Goal: Transaction & Acquisition: Purchase product/service

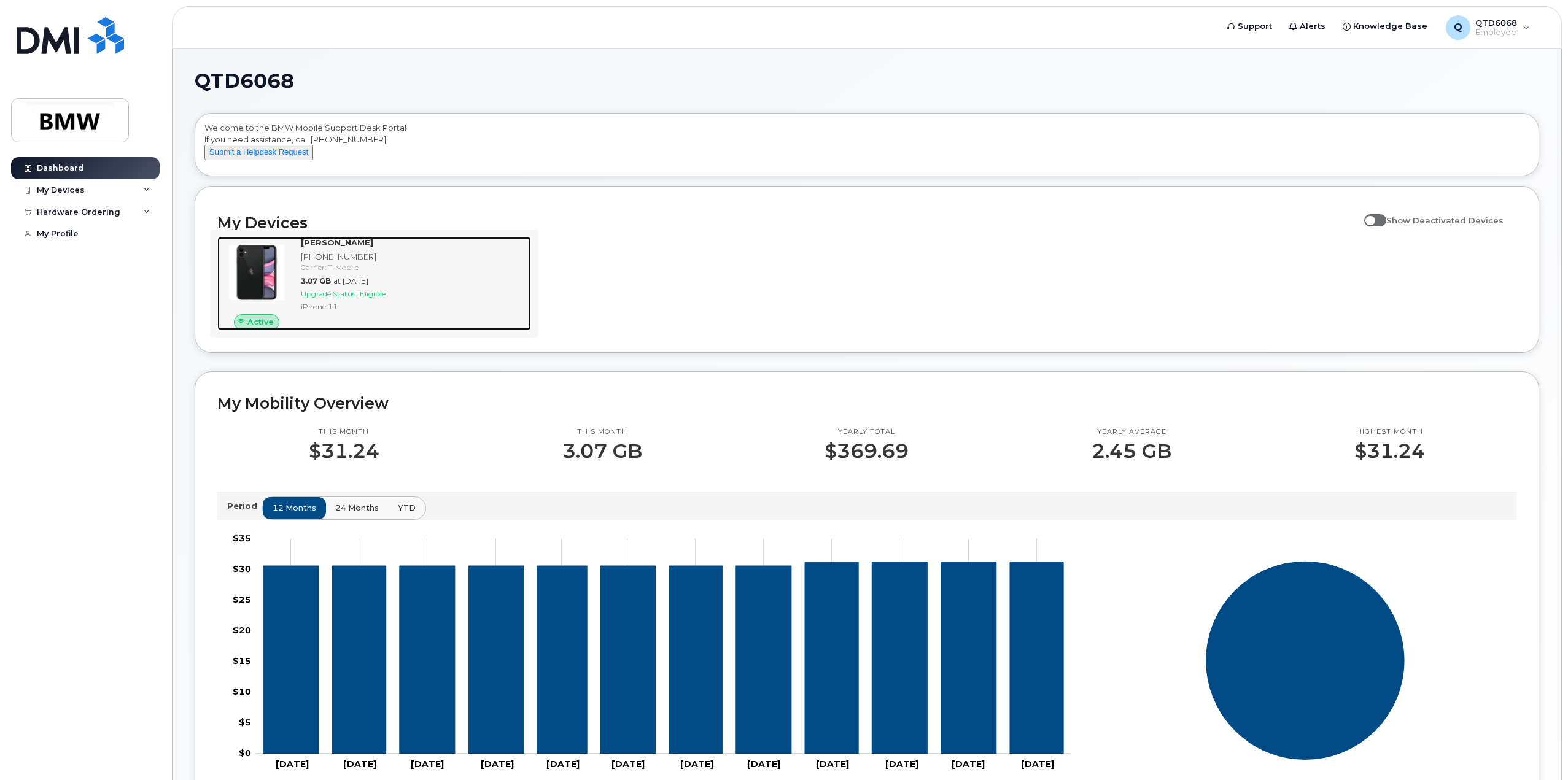
click at [272, 324] on div "Active" at bounding box center [256, 284] width 78 height 93
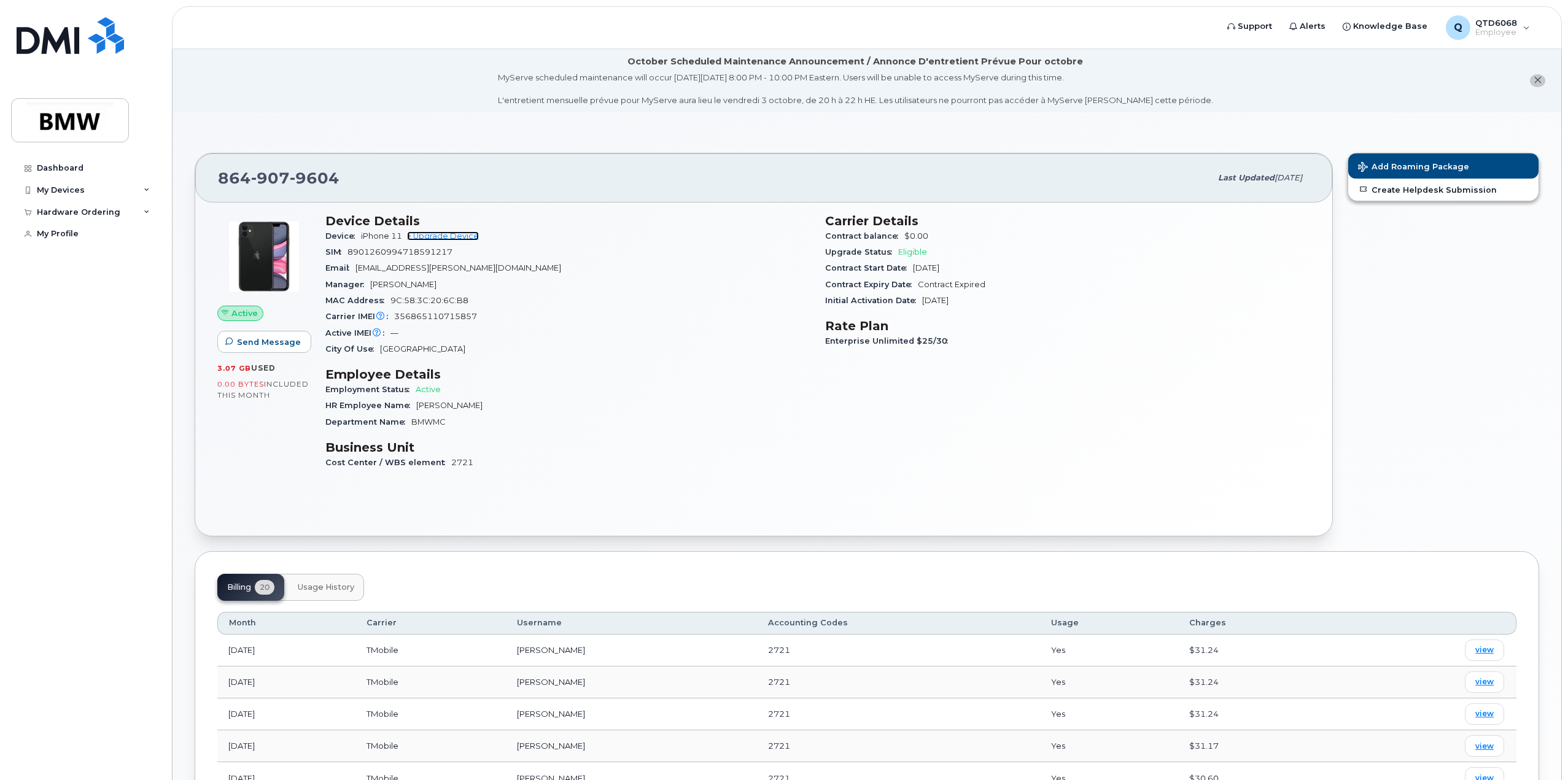
click at [454, 231] on link "+ Upgrade Device" at bounding box center [443, 236] width 72 height 9
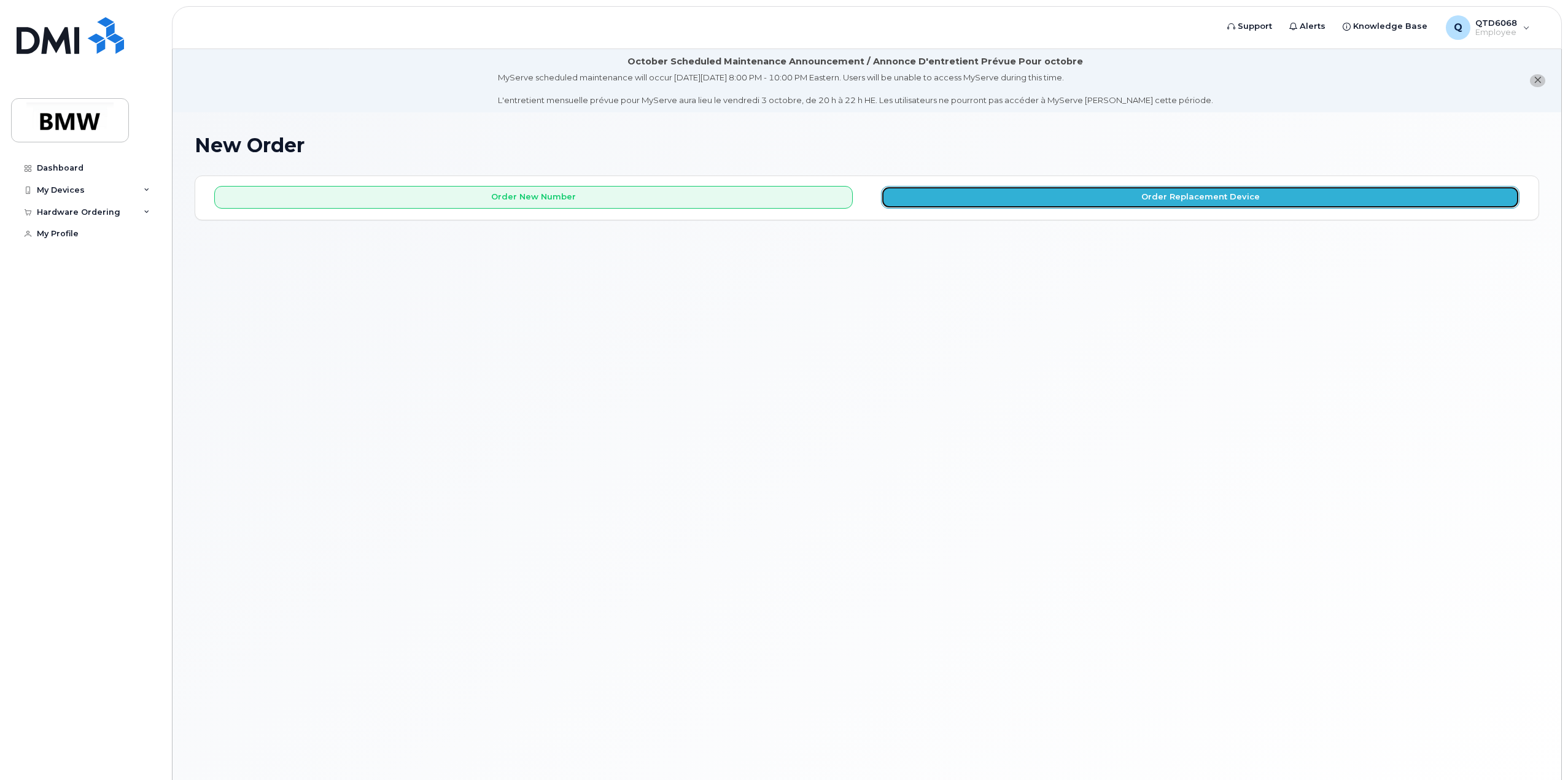
click at [955, 194] on button "Order Replacement Device" at bounding box center [1200, 197] width 638 height 23
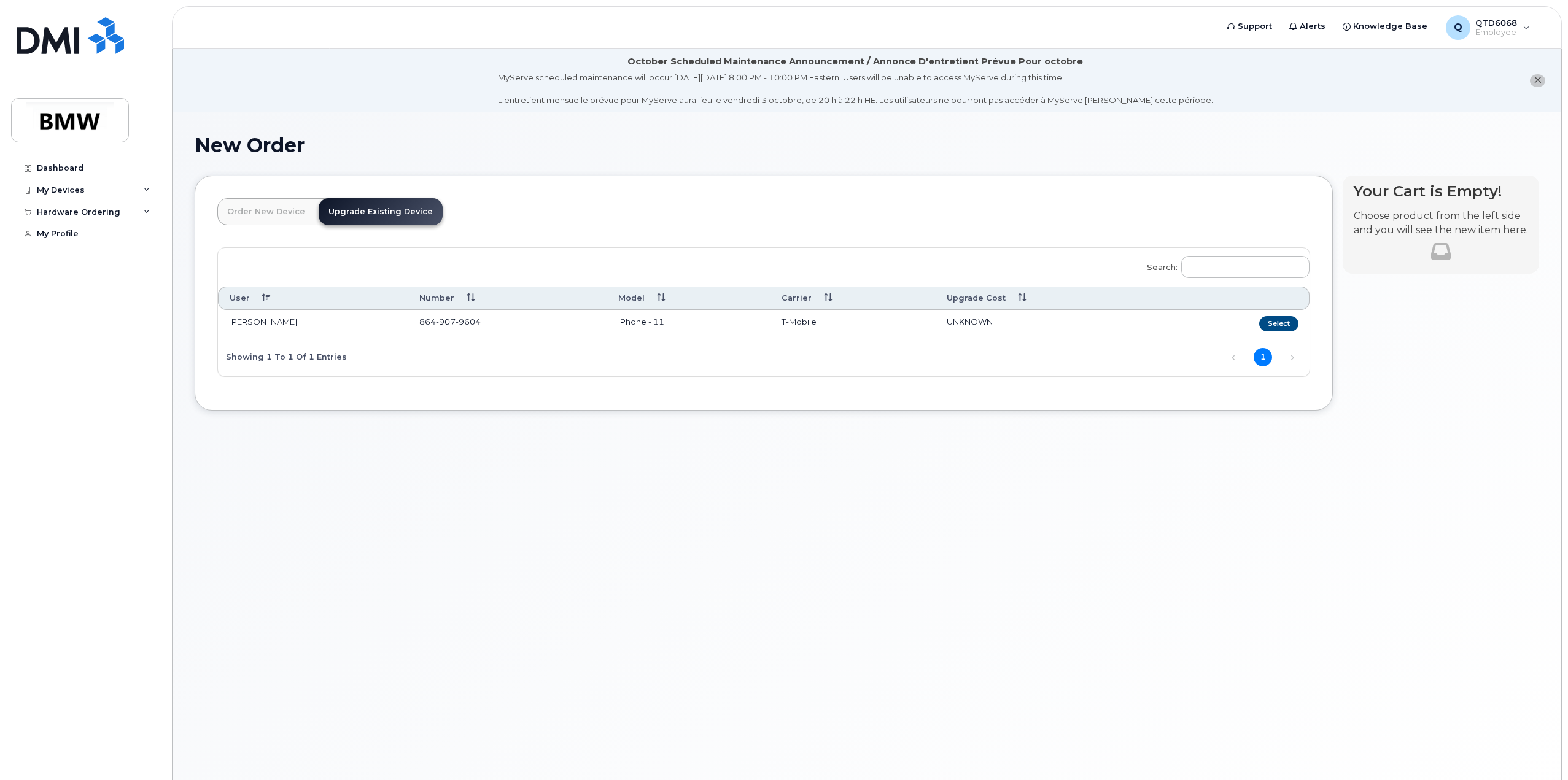
click at [456, 322] on span "9604" at bounding box center [468, 322] width 25 height 10
click at [1019, 322] on td "UNKNOWN" at bounding box center [1050, 324] width 231 height 28
click at [951, 321] on span "UNKNOWN" at bounding box center [969, 322] width 46 height 10
click at [1273, 322] on button "Select" at bounding box center [1279, 324] width 39 height 16
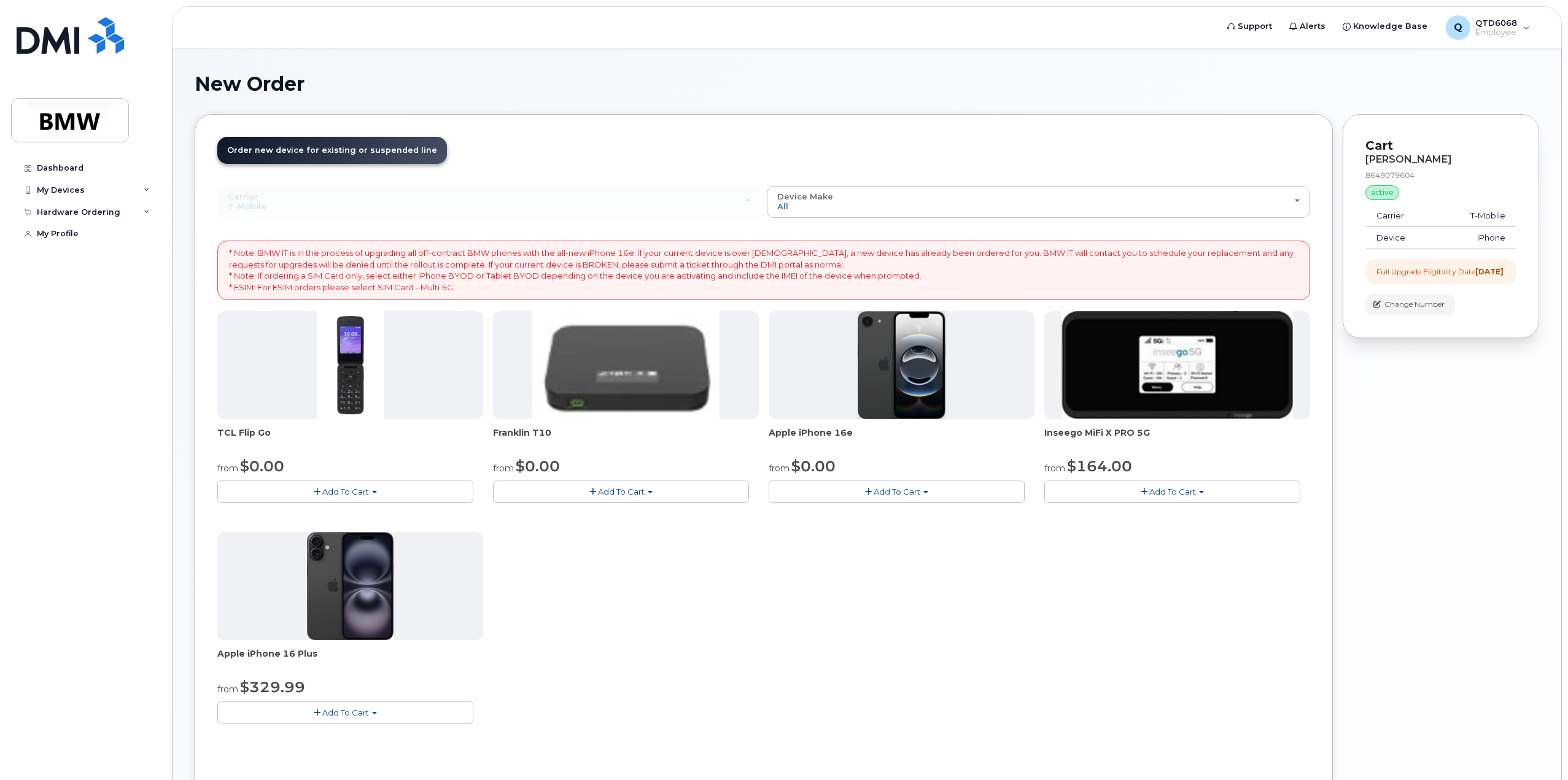
scroll to position [123, 0]
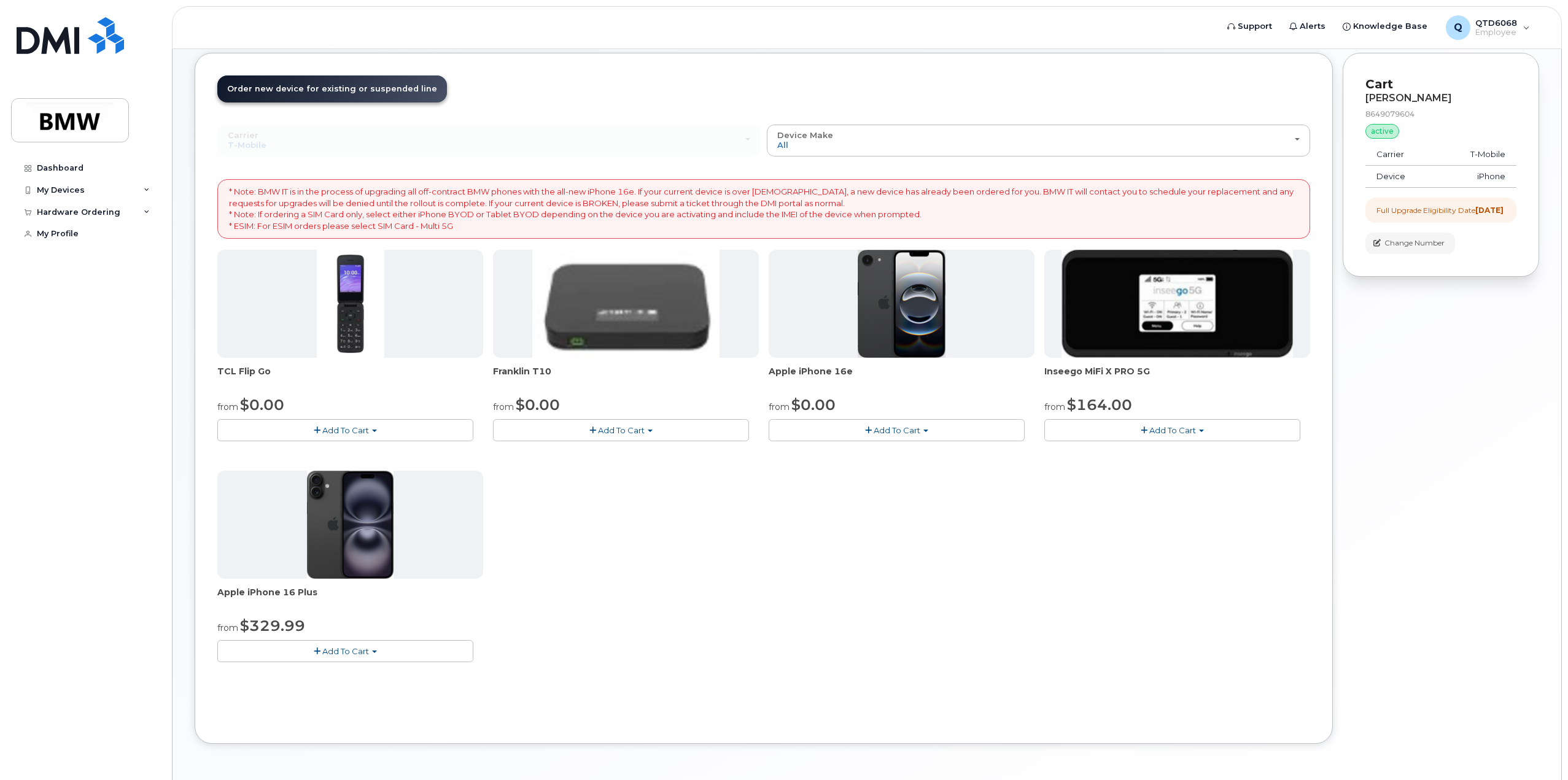
click at [906, 433] on span "Add To Cart" at bounding box center [897, 430] width 47 height 10
click at [896, 456] on link "$0.00 - 30 Month Upgrade (128GB)" at bounding box center [859, 453] width 176 height 16
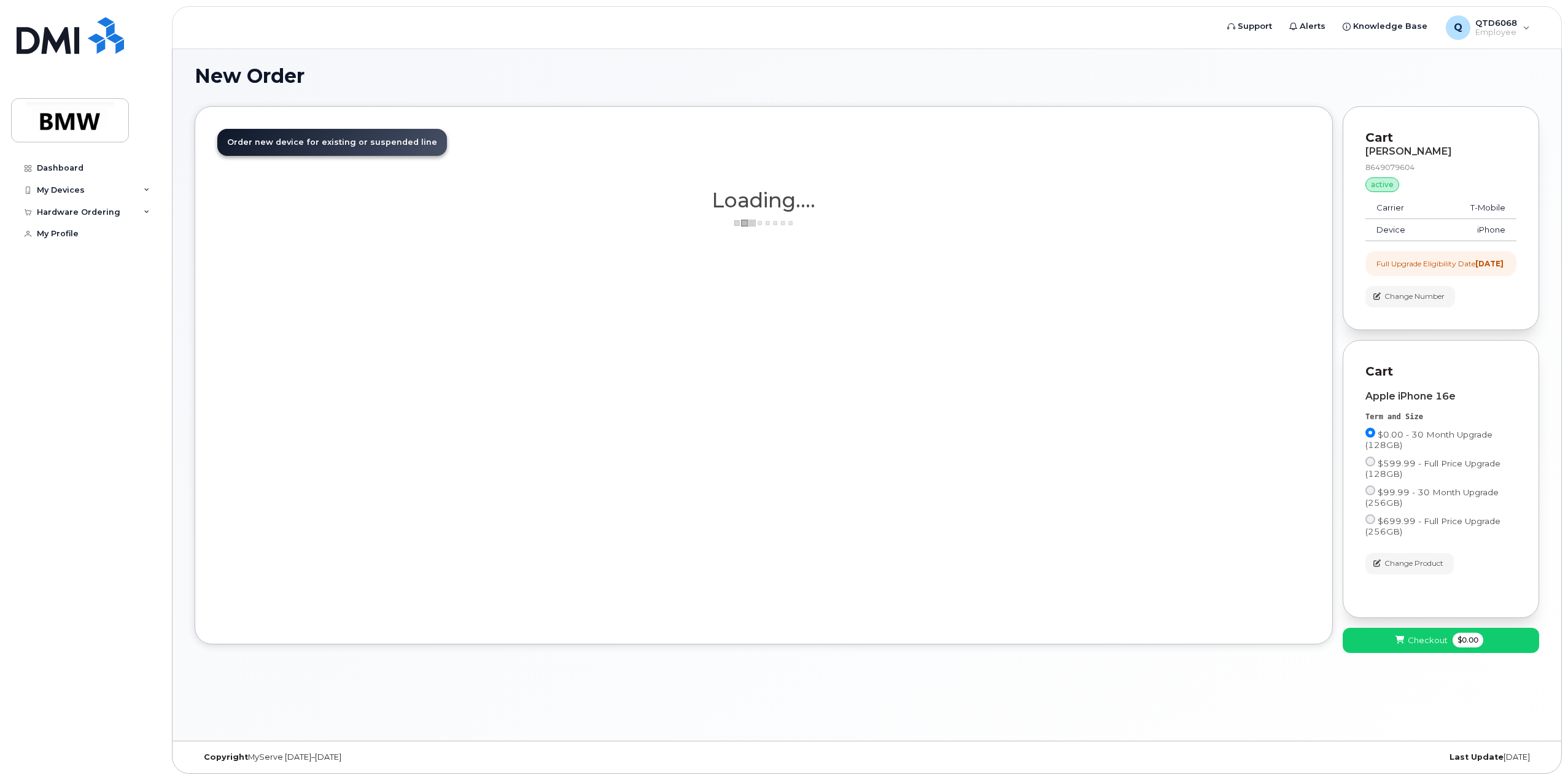
scroll to position [68, 0]
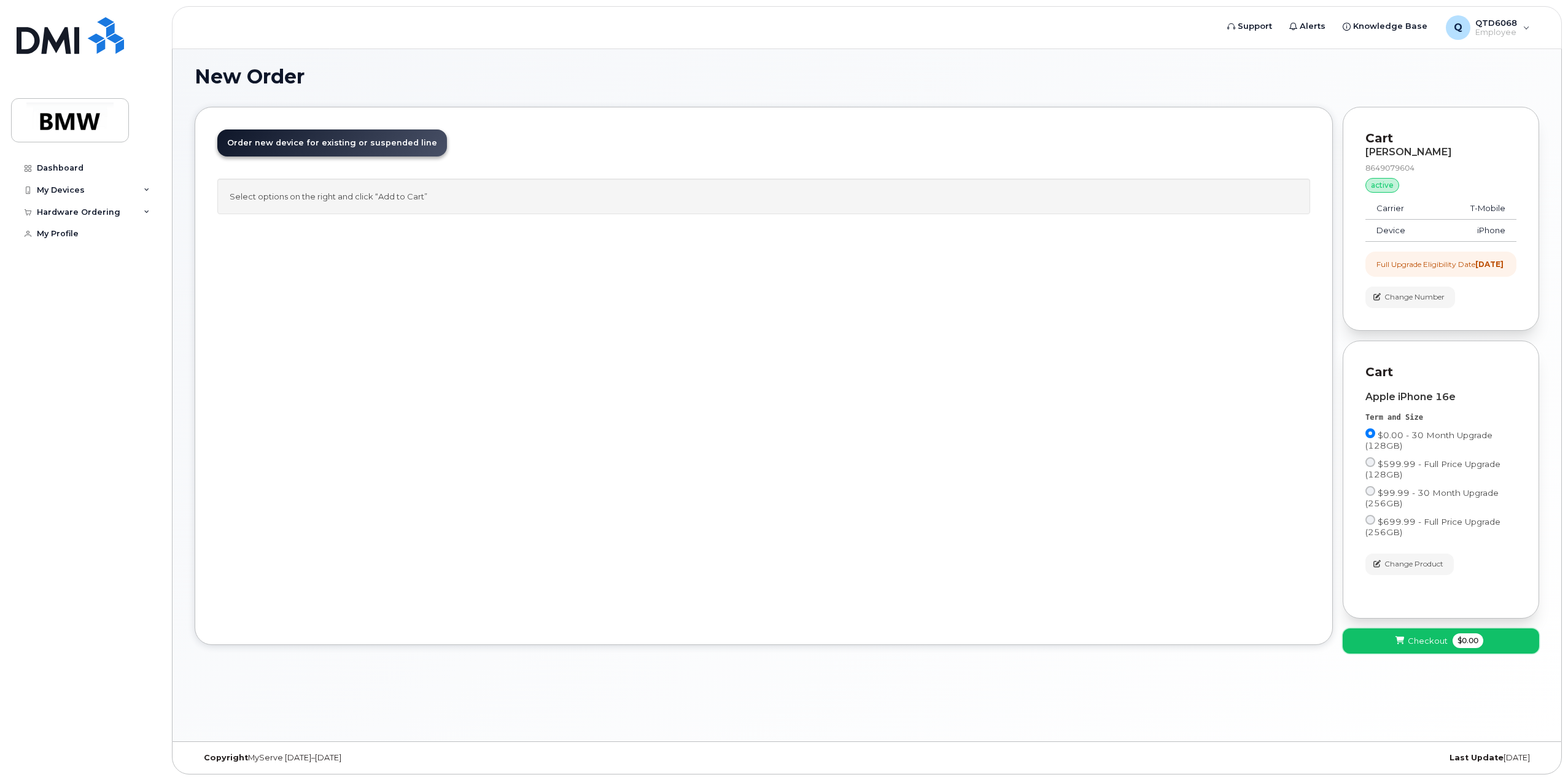
click at [1401, 647] on span at bounding box center [1399, 641] width 12 height 12
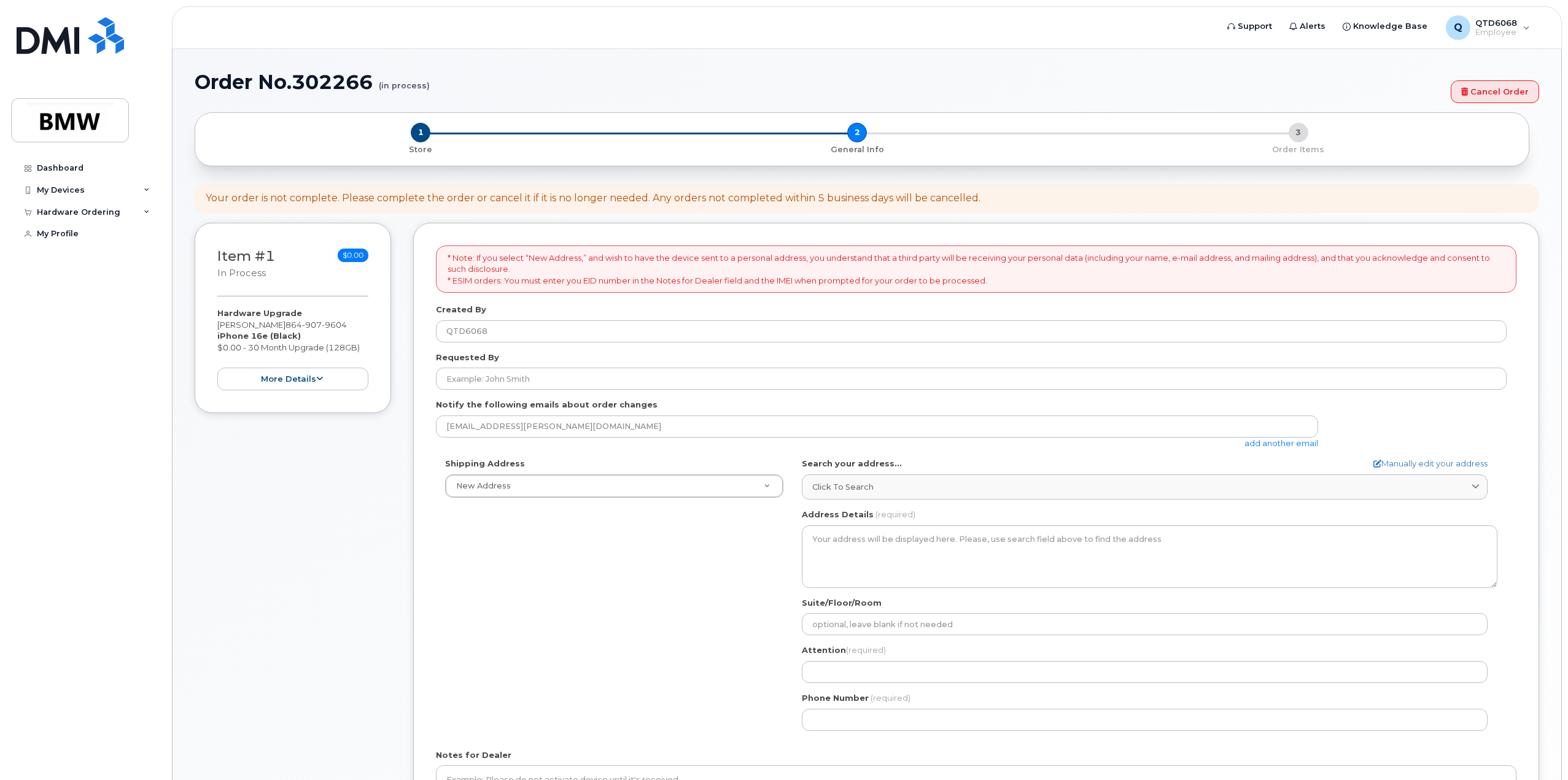
select select
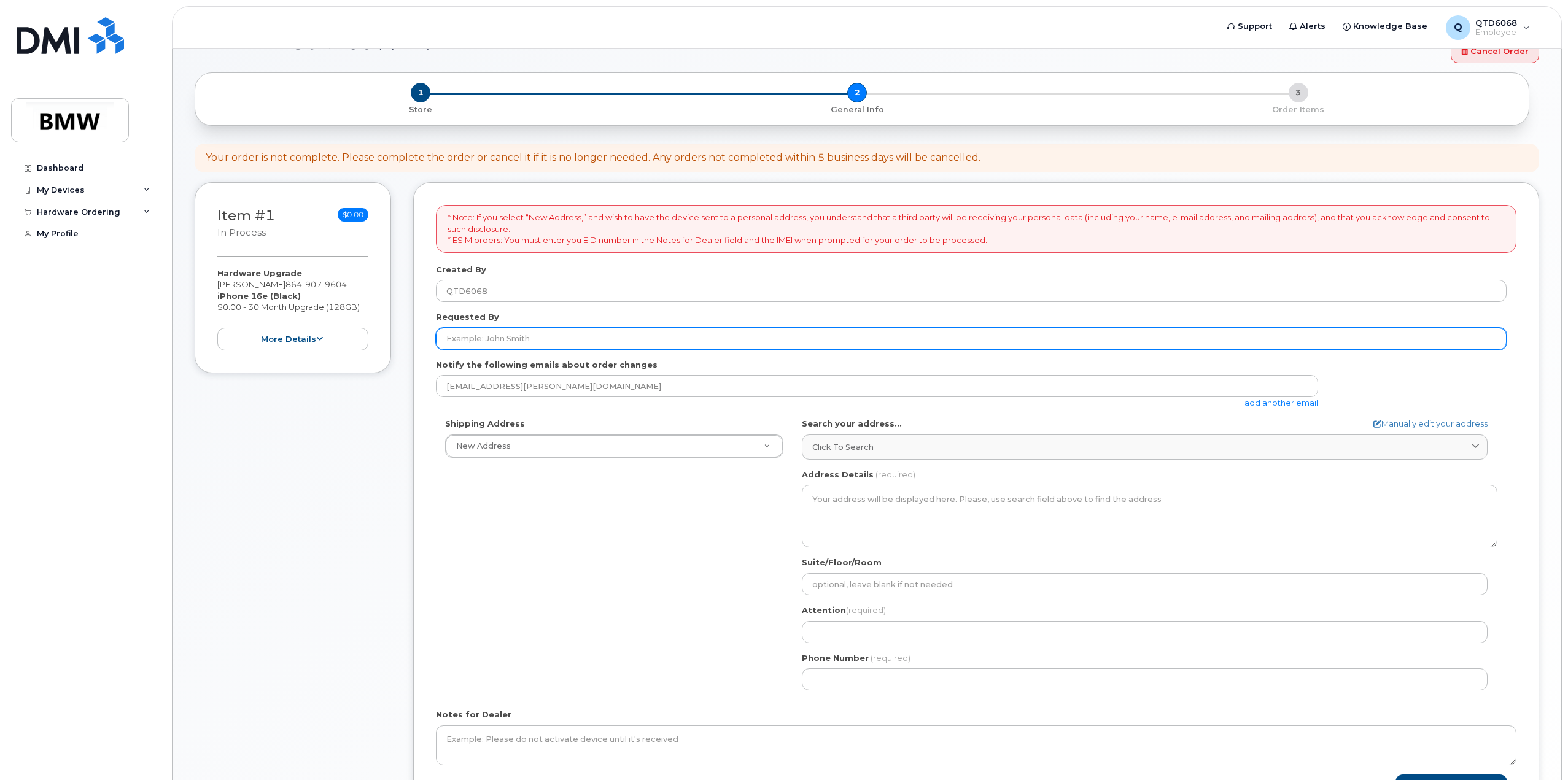
scroll to position [123, 0]
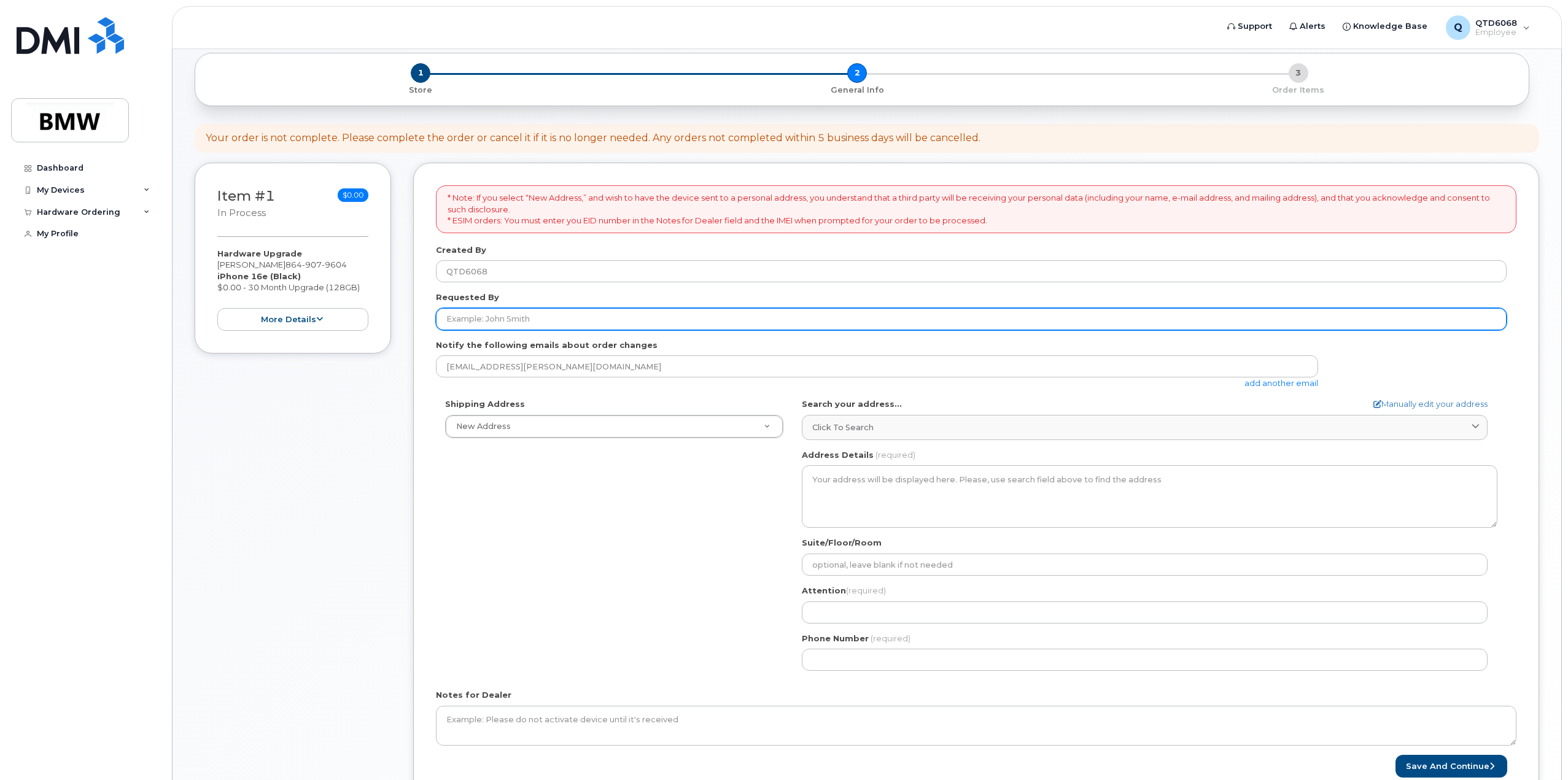
click at [557, 322] on input "Requested By" at bounding box center [971, 319] width 1071 height 22
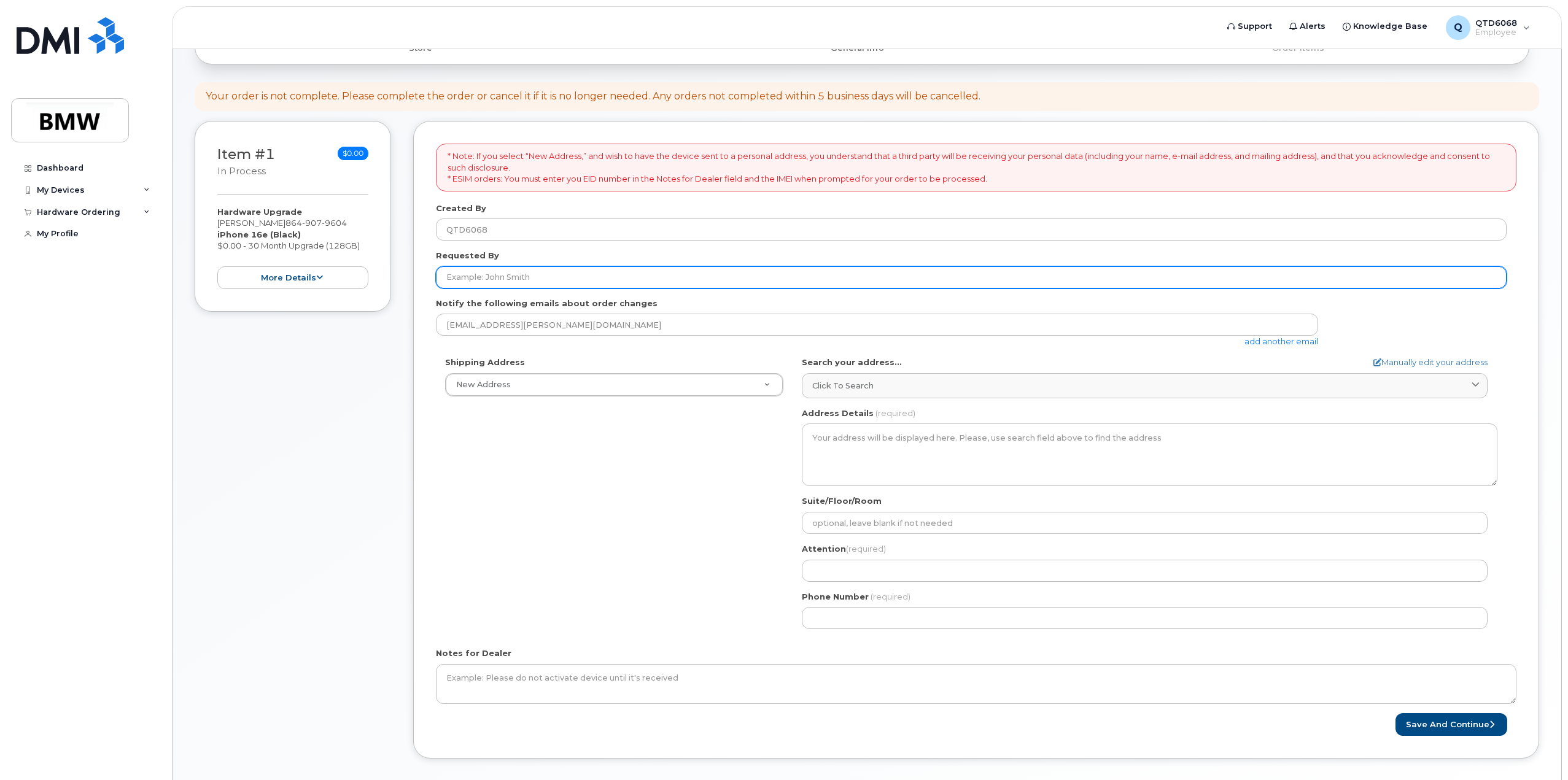
scroll to position [184, 0]
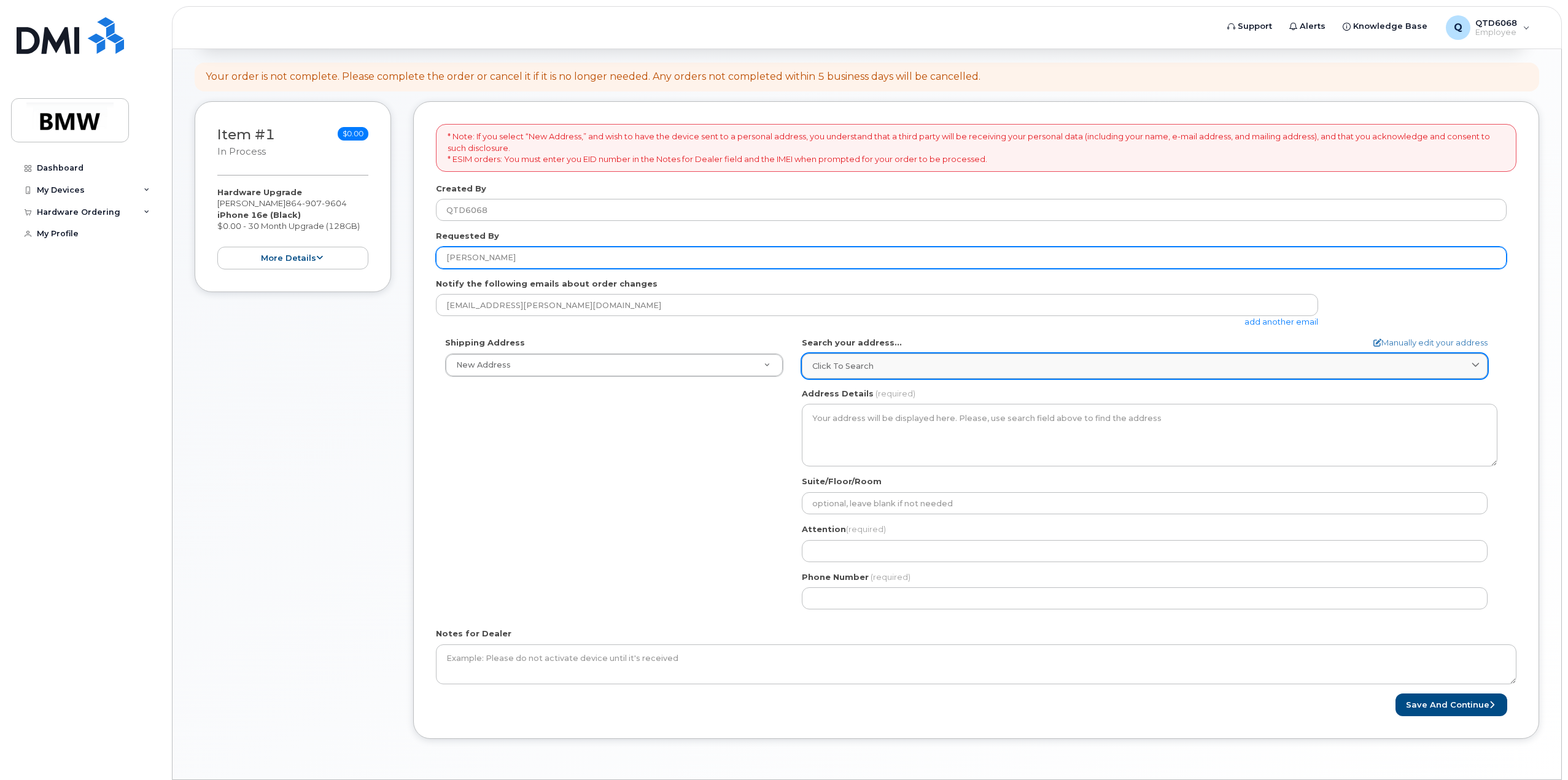
type input "[PERSON_NAME]"
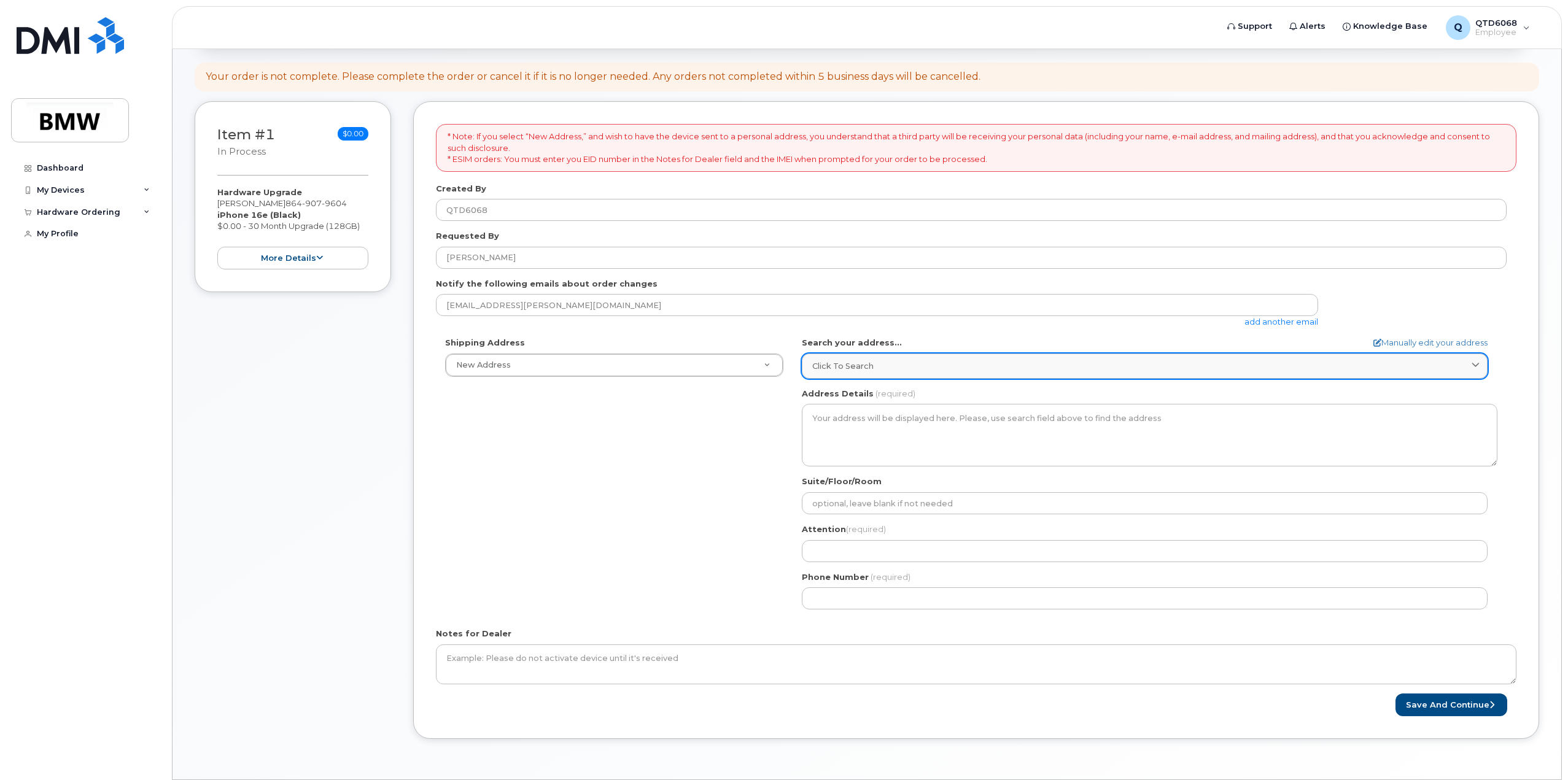
click at [1066, 372] on link "Click to search" at bounding box center [1145, 366] width 686 height 25
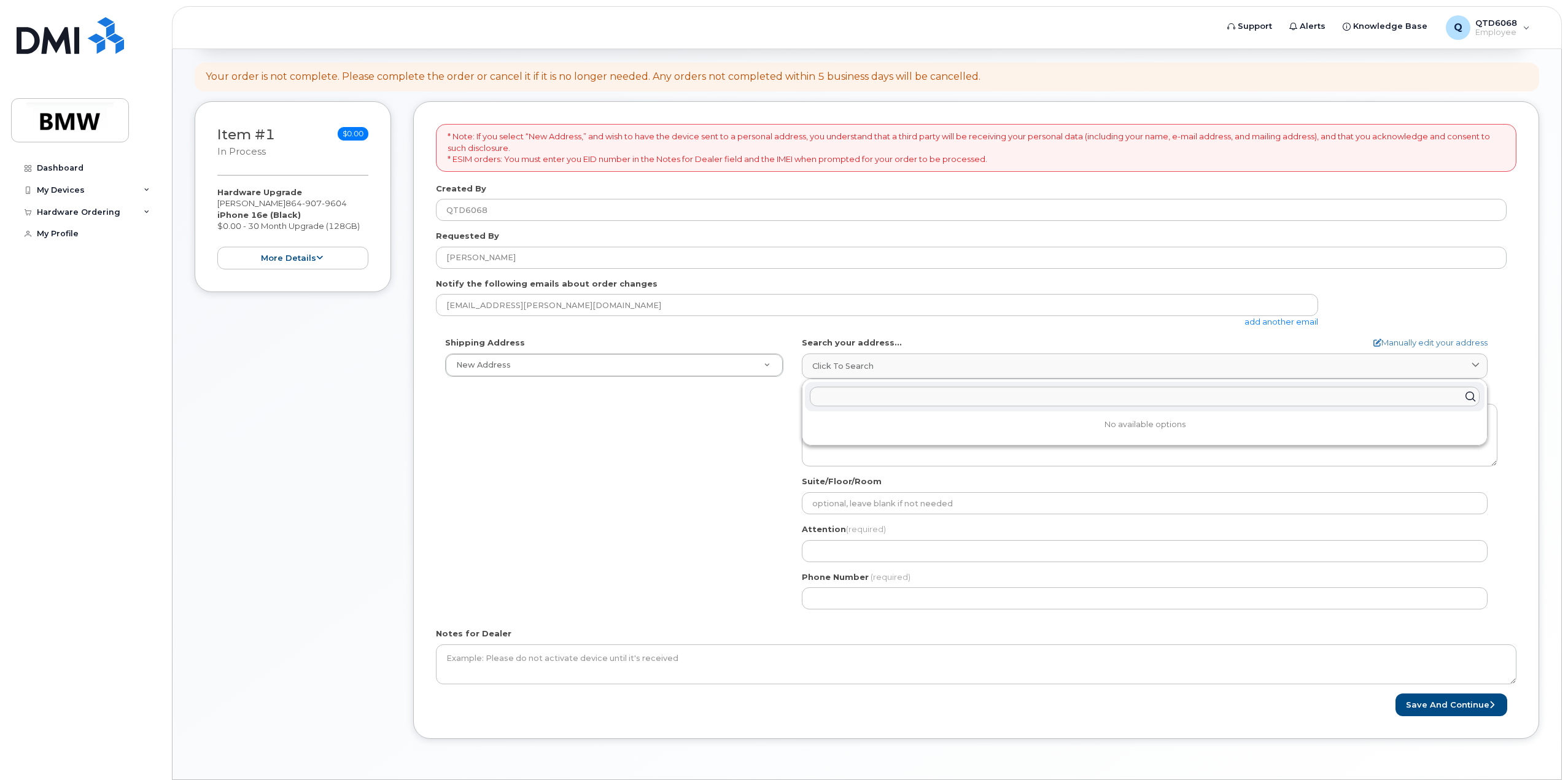
click at [668, 440] on div "Shipping Address New Address New Address BMW MC Plant BMW North America Financi…" at bounding box center [971, 477] width 1071 height 281
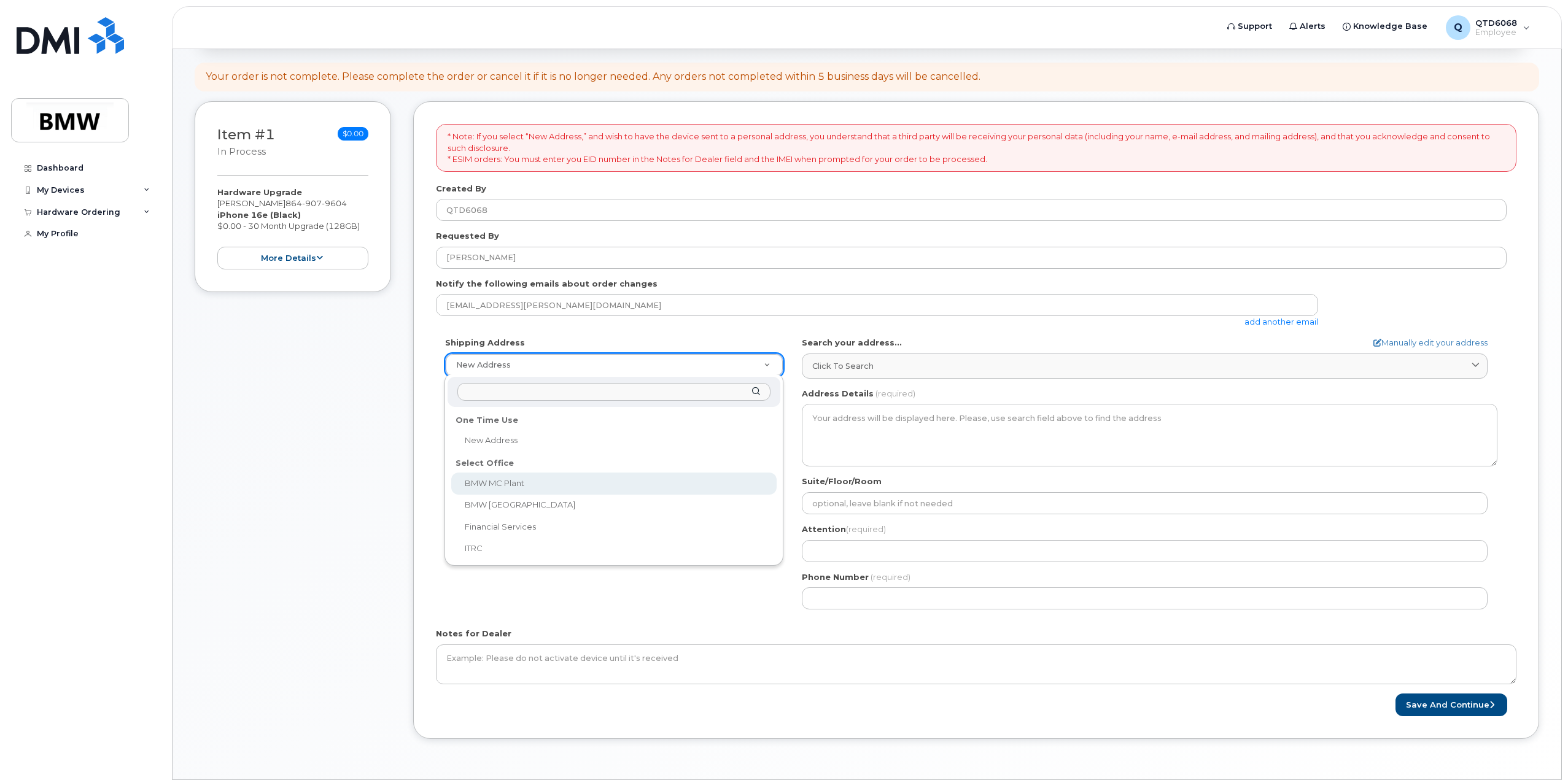
select select
type textarea "1400 Highway 101 S GREER SC 29651-6731 UNITED STATES Greer South Carolina 29651…"
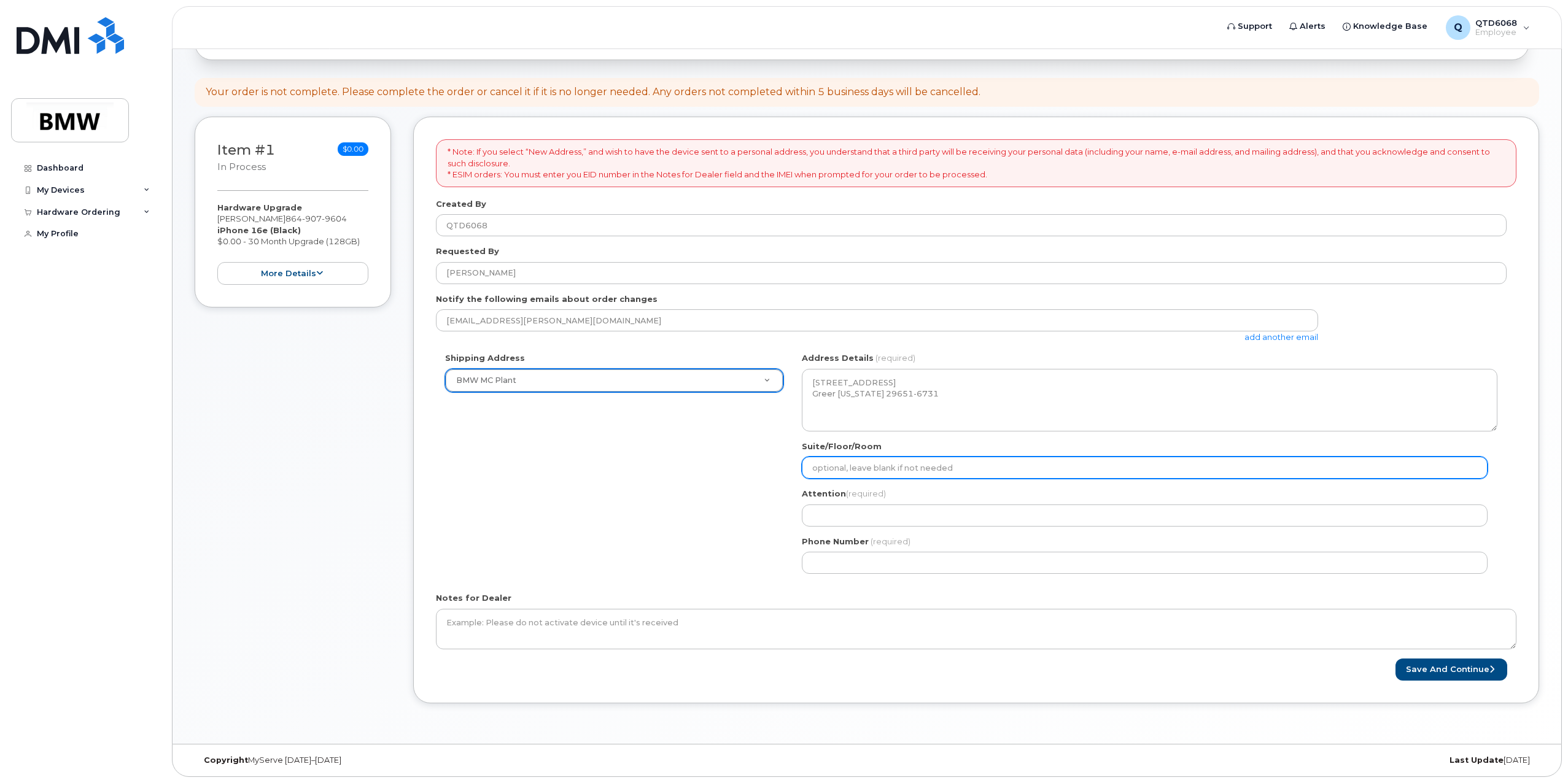
click at [911, 475] on input "Suite/Floor/Room" at bounding box center [1145, 467] width 686 height 22
select select
type input "H"
select select
type input "H3"
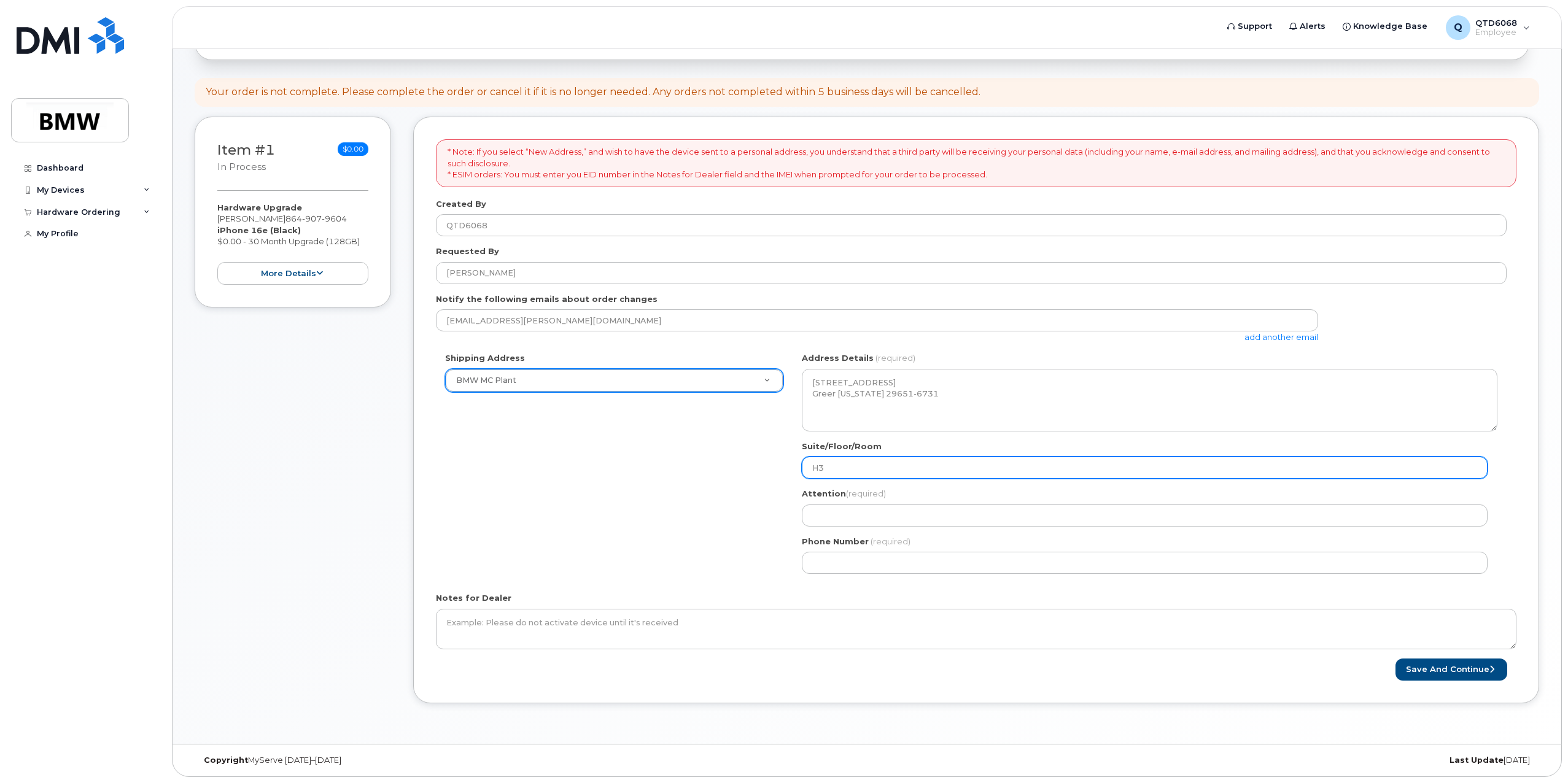
select select
type input "H32"
select select
type input "H32 C"
select select
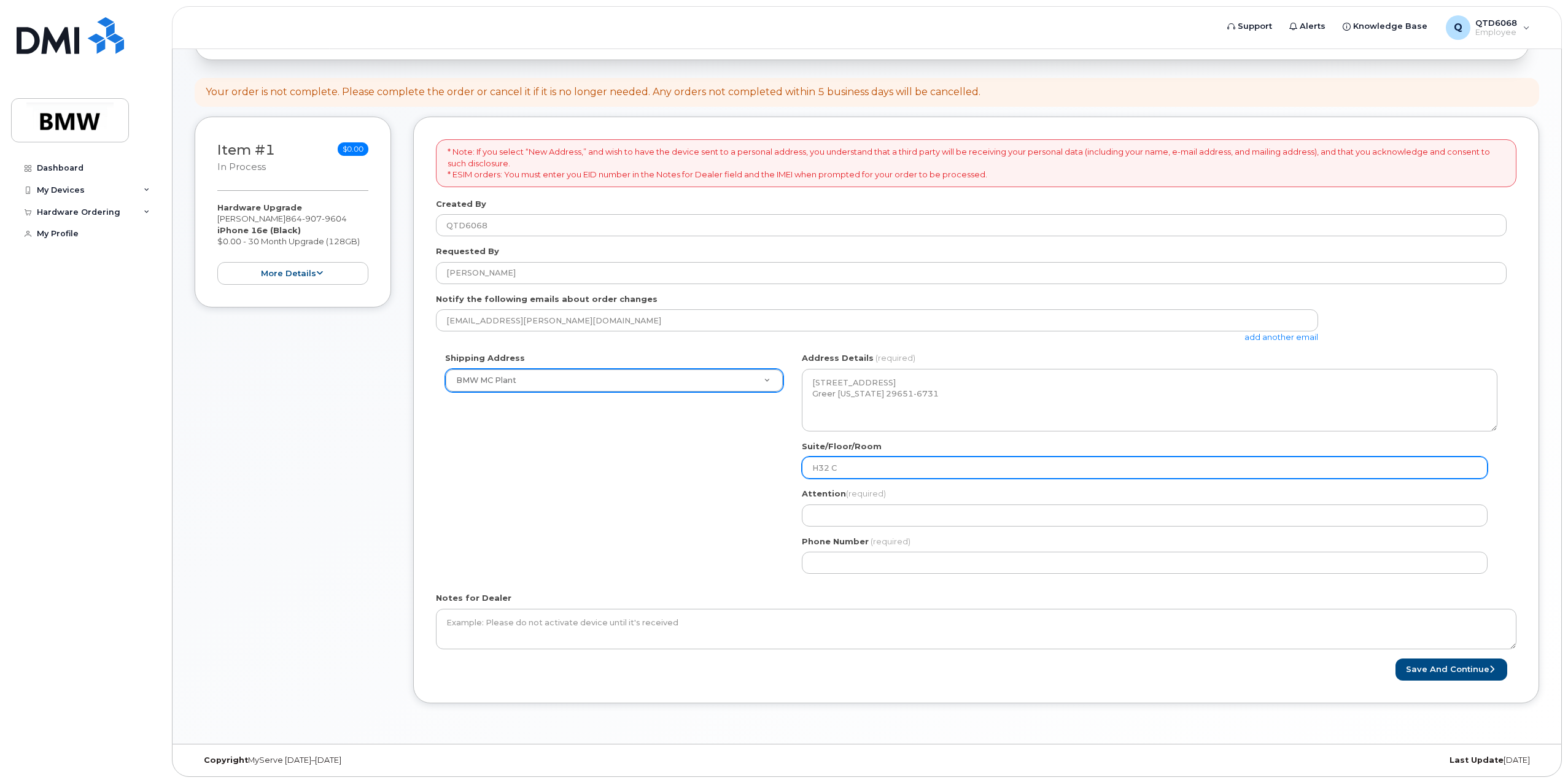
type input "H32 CM"
select select
type input "H32 CMM"
select select
type input "H32 CMM R"
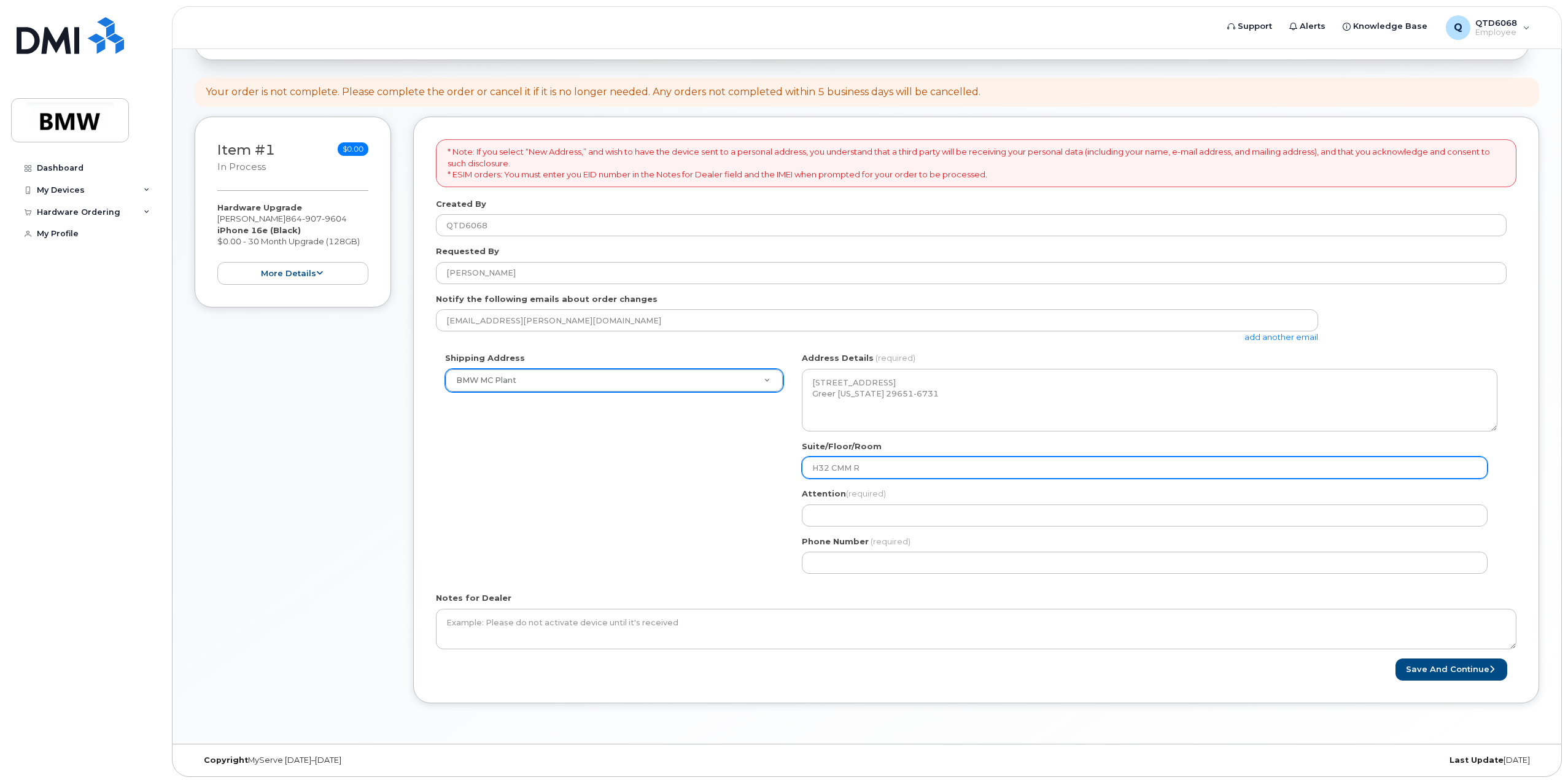
select select
type input "H32 CMM Ro"
select select
type input "H32 CMM Roo"
select select
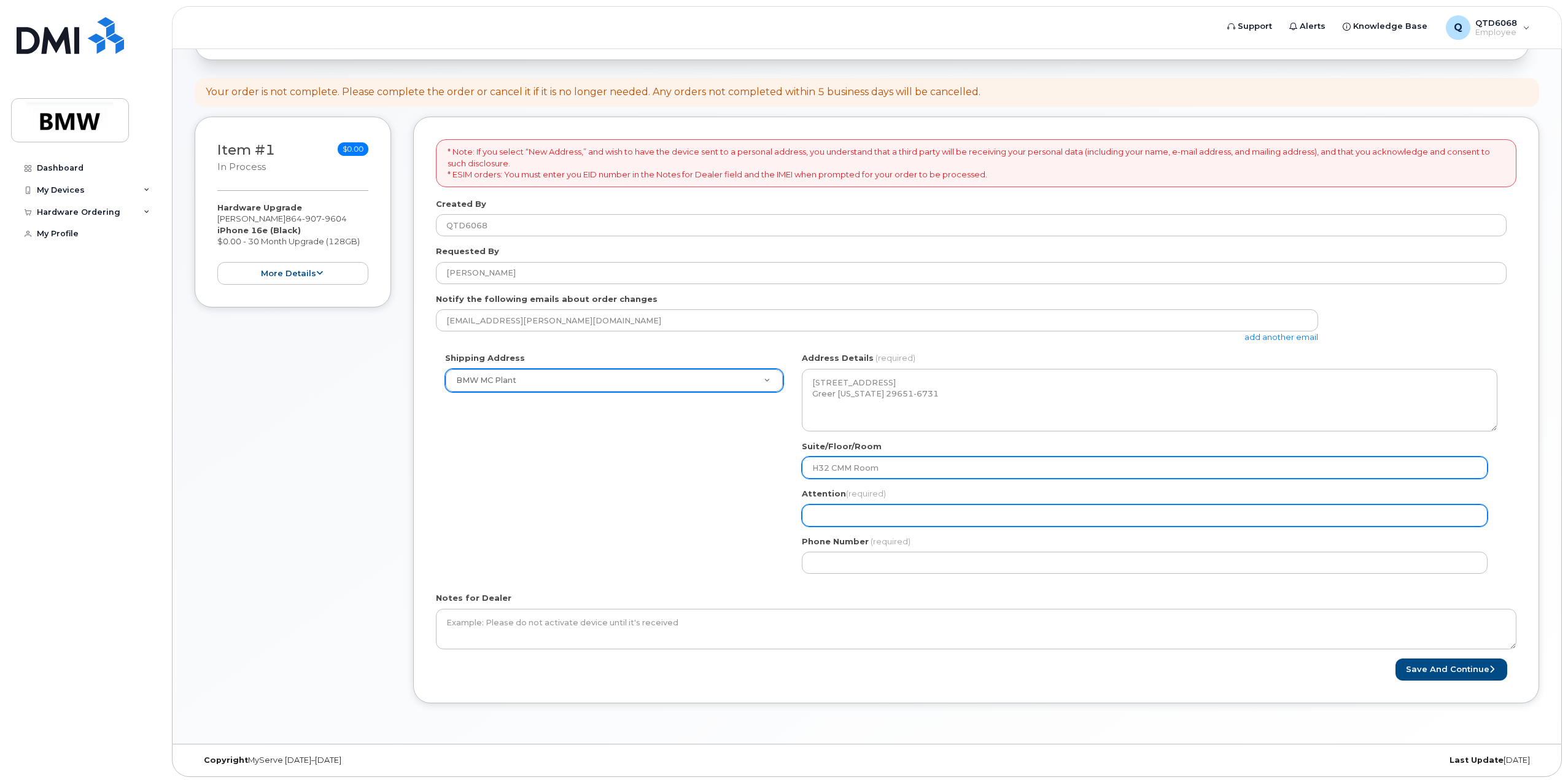
type input "H32 CMM Room"
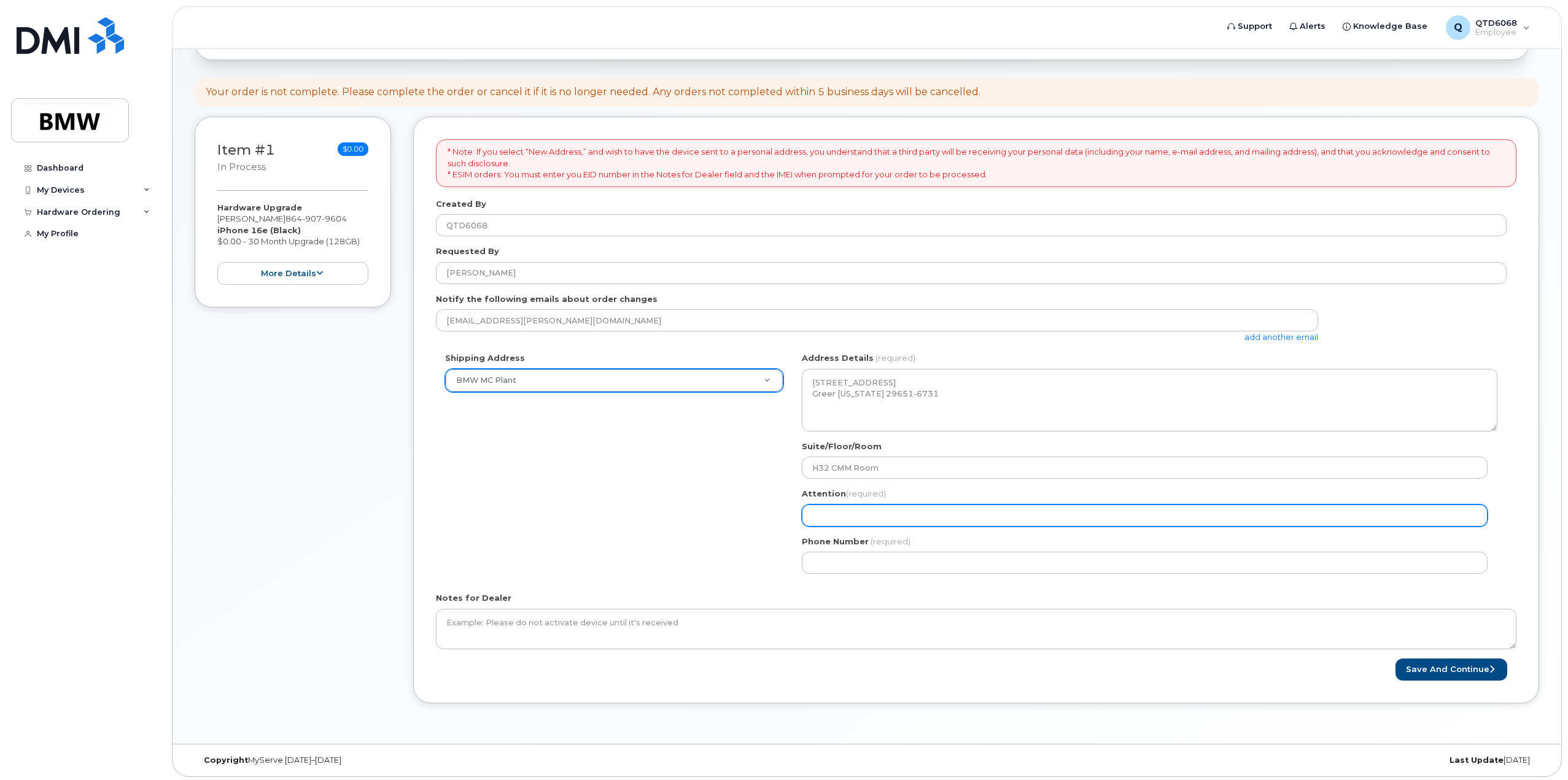
click at [895, 523] on input "Attention (required)" at bounding box center [1145, 515] width 686 height 22
select select
type input "M"
select select
type input "Ma"
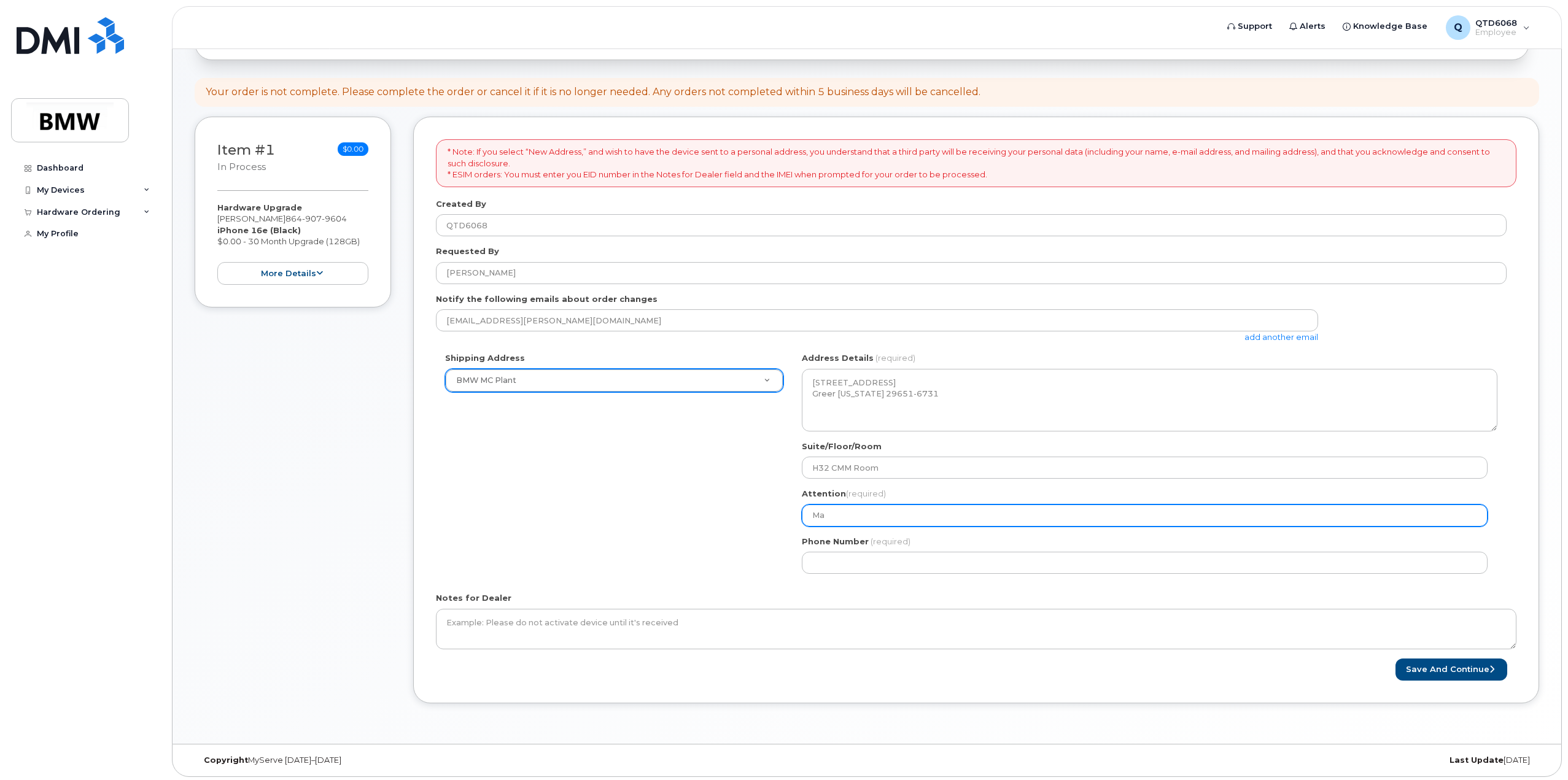
select select
type input "Mat"
select select
type input "Matt"
select select
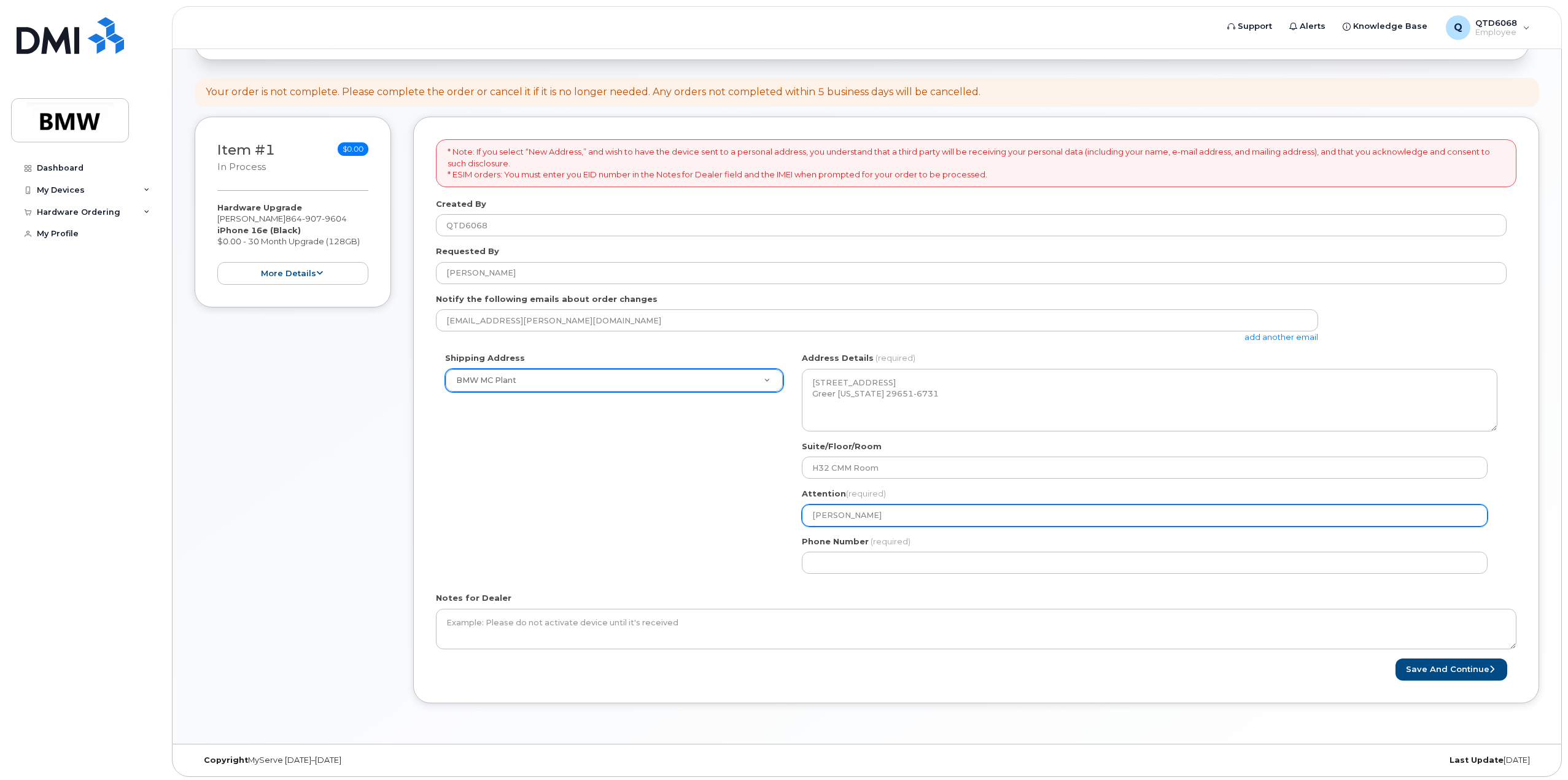
type input "Matt C"
select select
type input "Matt Co"
select select
type input "Matt Cor"
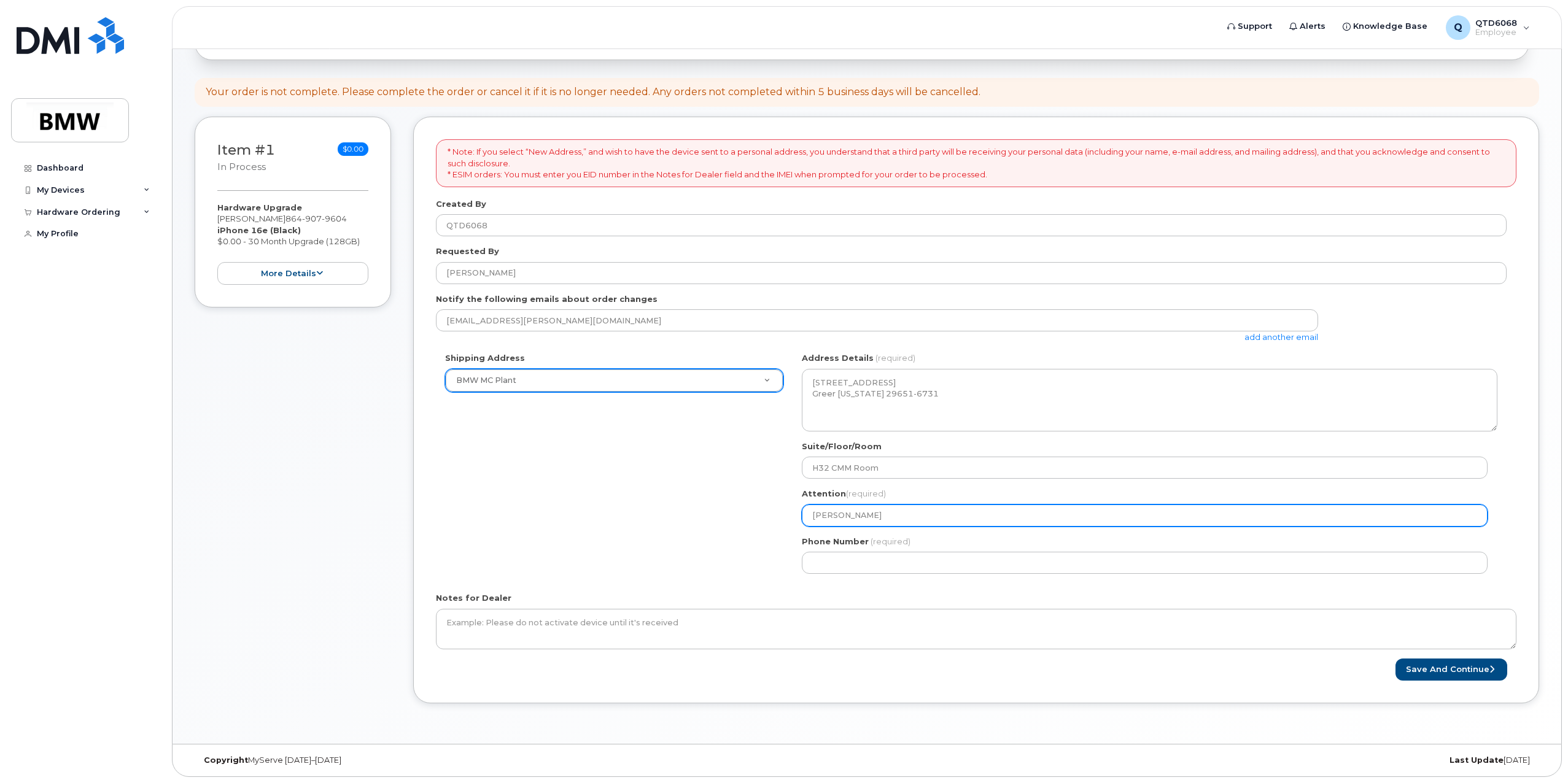
select select
type input "Matt Corn"
select select
type input "Matt Corne"
select select
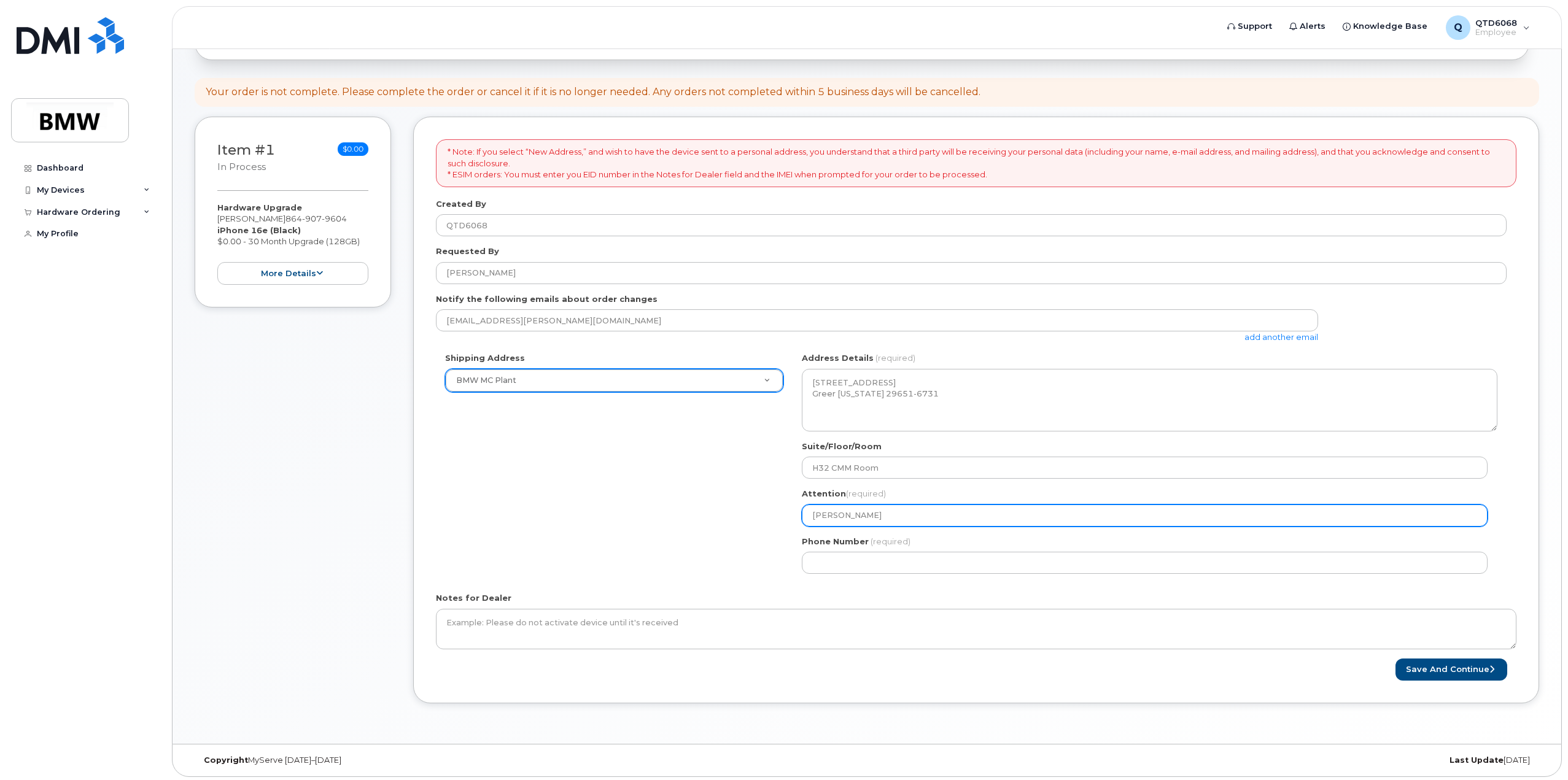
type input "Matt Cornel"
select select
type input "Matt Corneli"
select select
type input "Matt Corneliu"
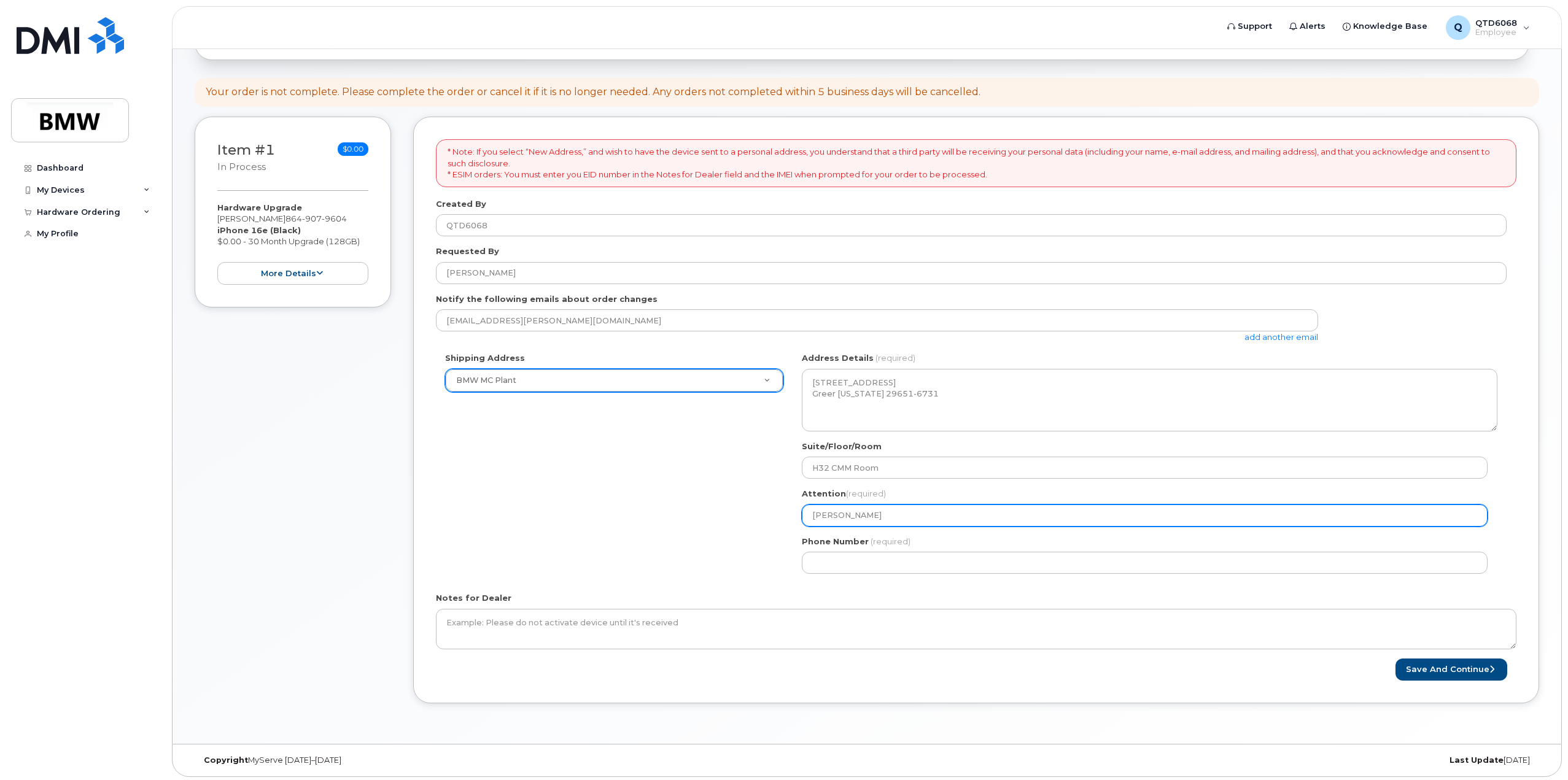
select select
type input "[PERSON_NAME]"
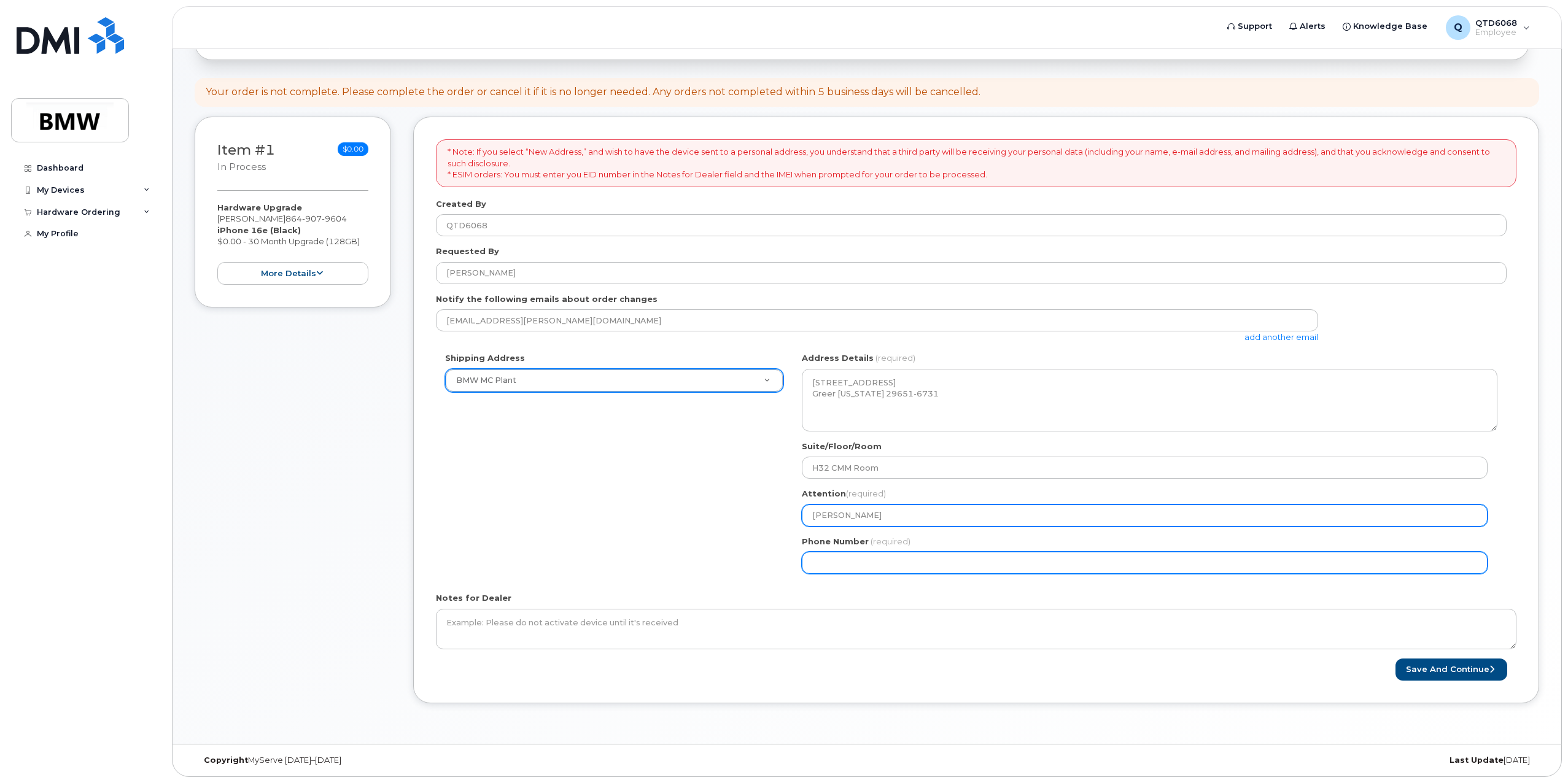
select select
type input "864"
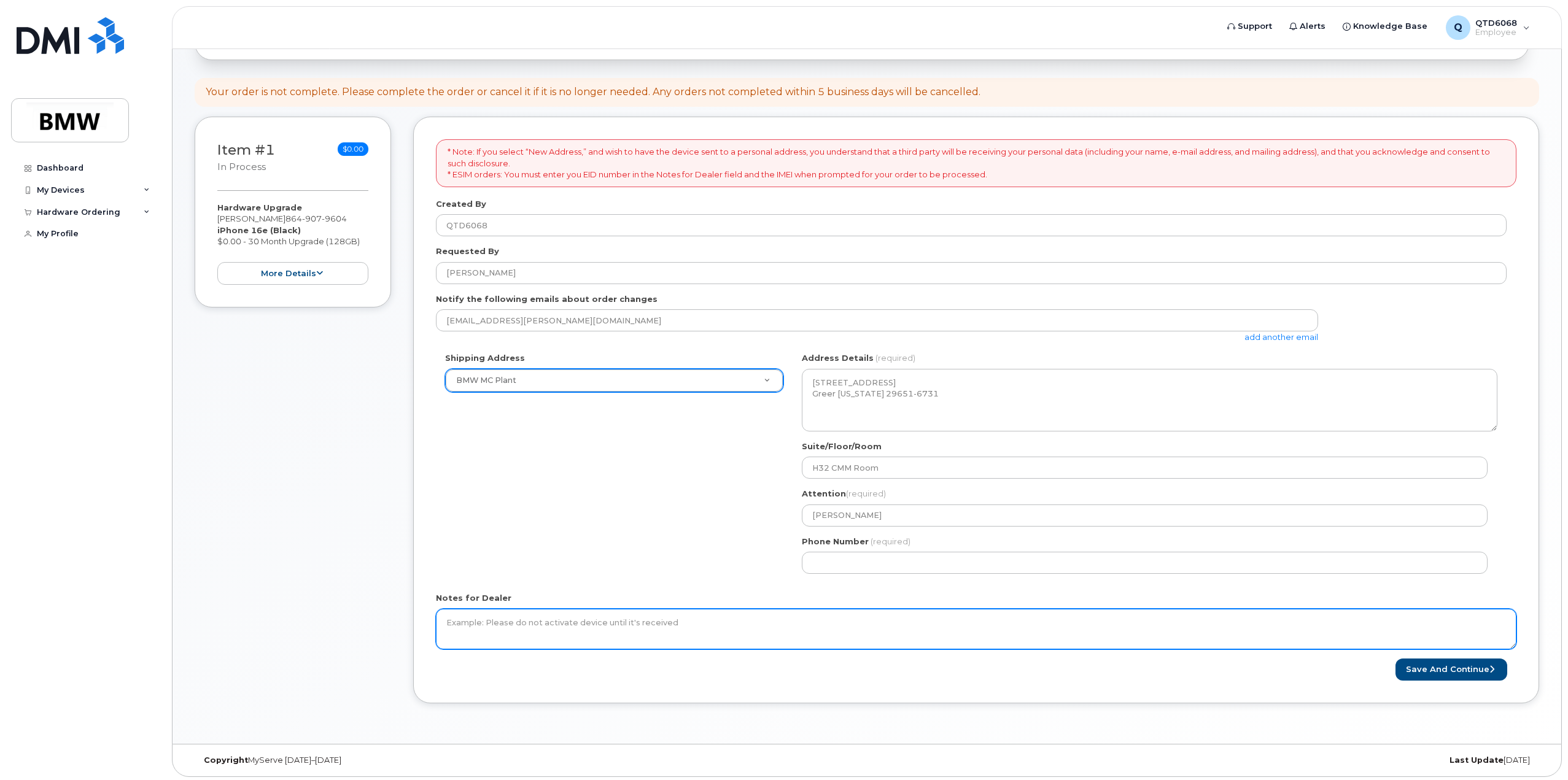
click at [652, 621] on textarea "Notes for Dealer" at bounding box center [976, 628] width 1081 height 40
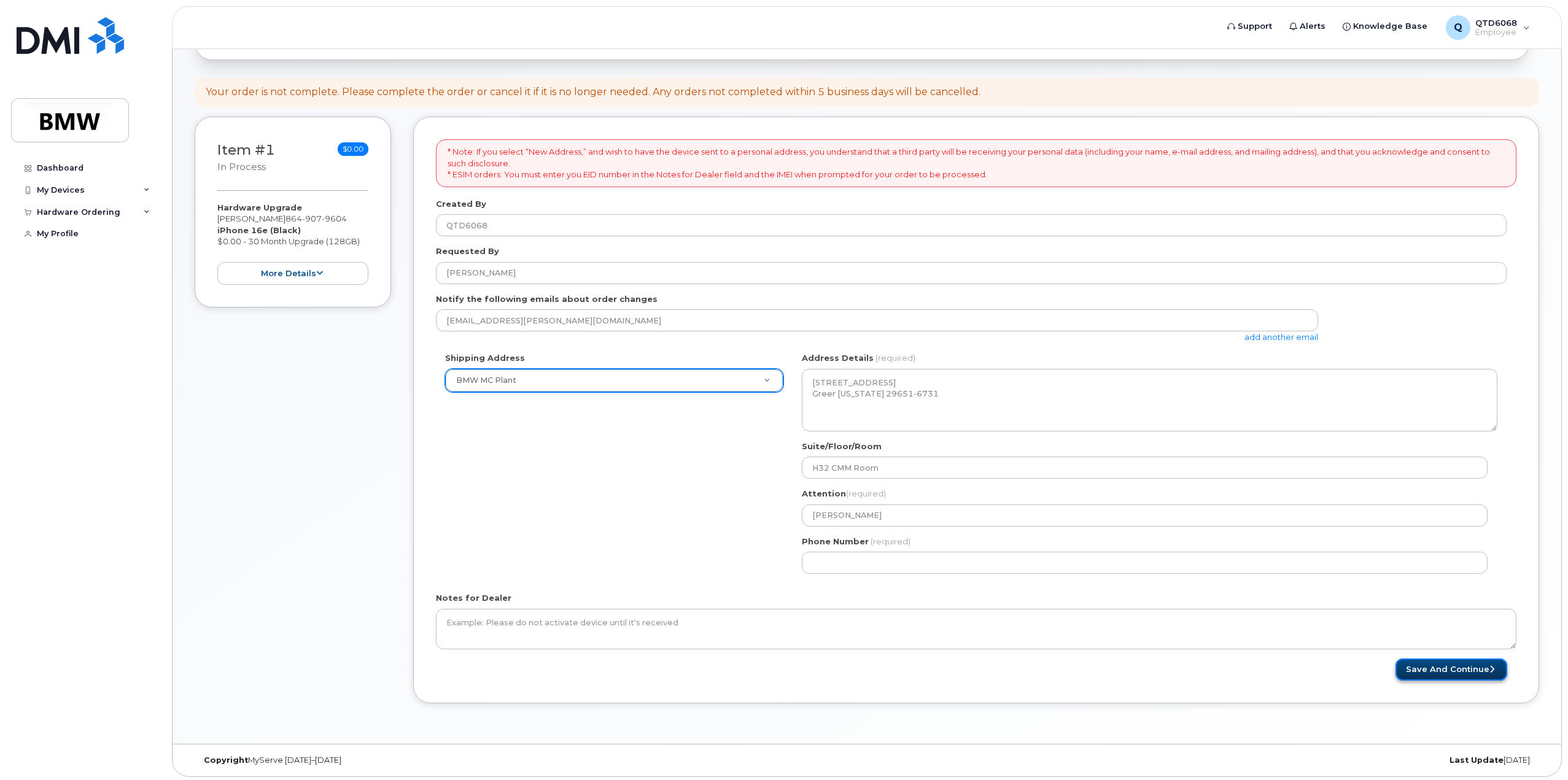
click at [1467, 676] on button "Save and Continue" at bounding box center [1451, 670] width 111 height 23
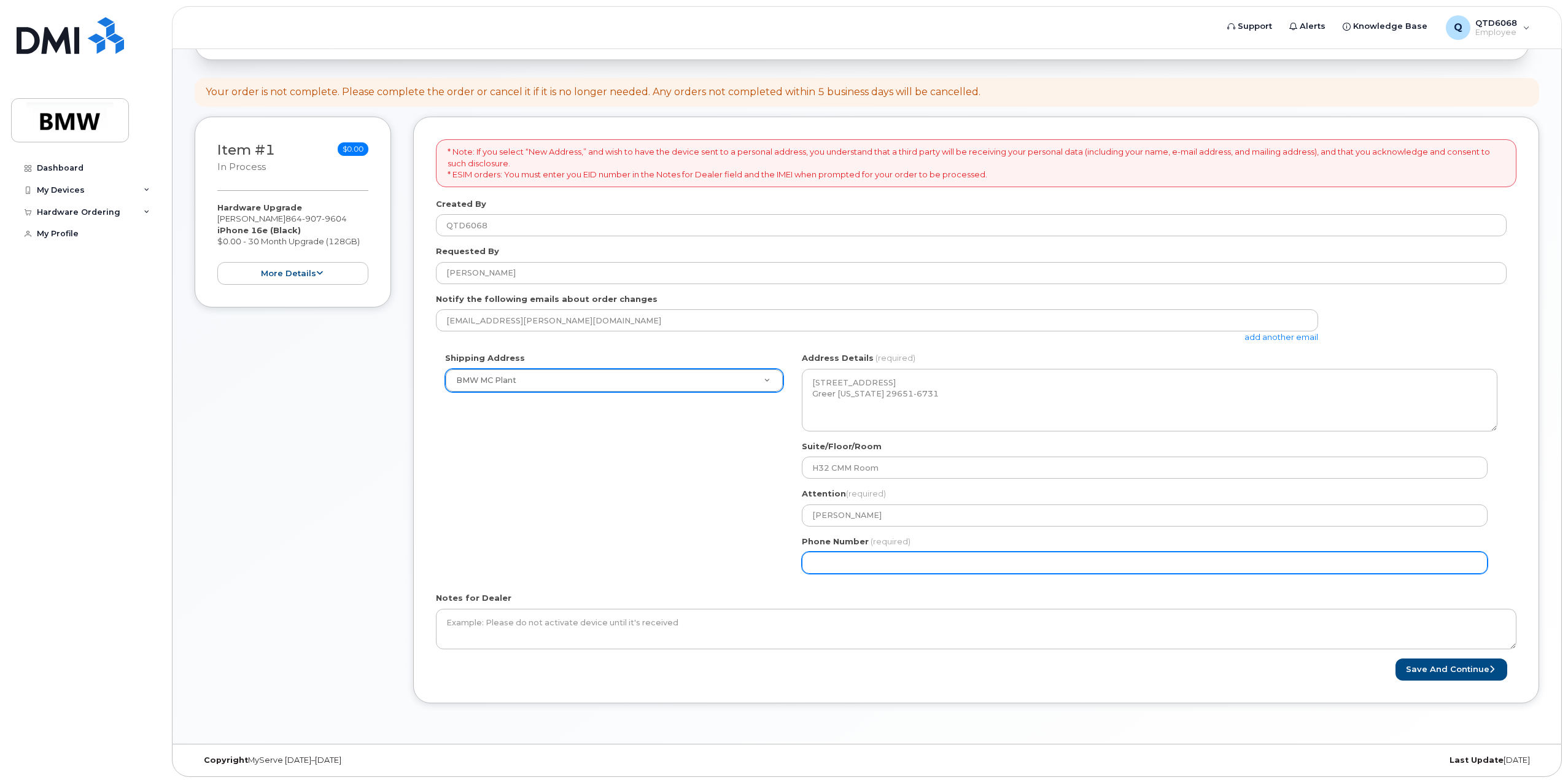
click at [854, 562] on input "Phone Number" at bounding box center [1145, 562] width 686 height 22
click at [851, 563] on input "Phone Number" at bounding box center [1145, 562] width 686 height 22
click at [844, 563] on input "Phone Number" at bounding box center [1145, 562] width 686 height 22
click at [831, 561] on input "Phone Number" at bounding box center [1145, 562] width 686 height 22
select select
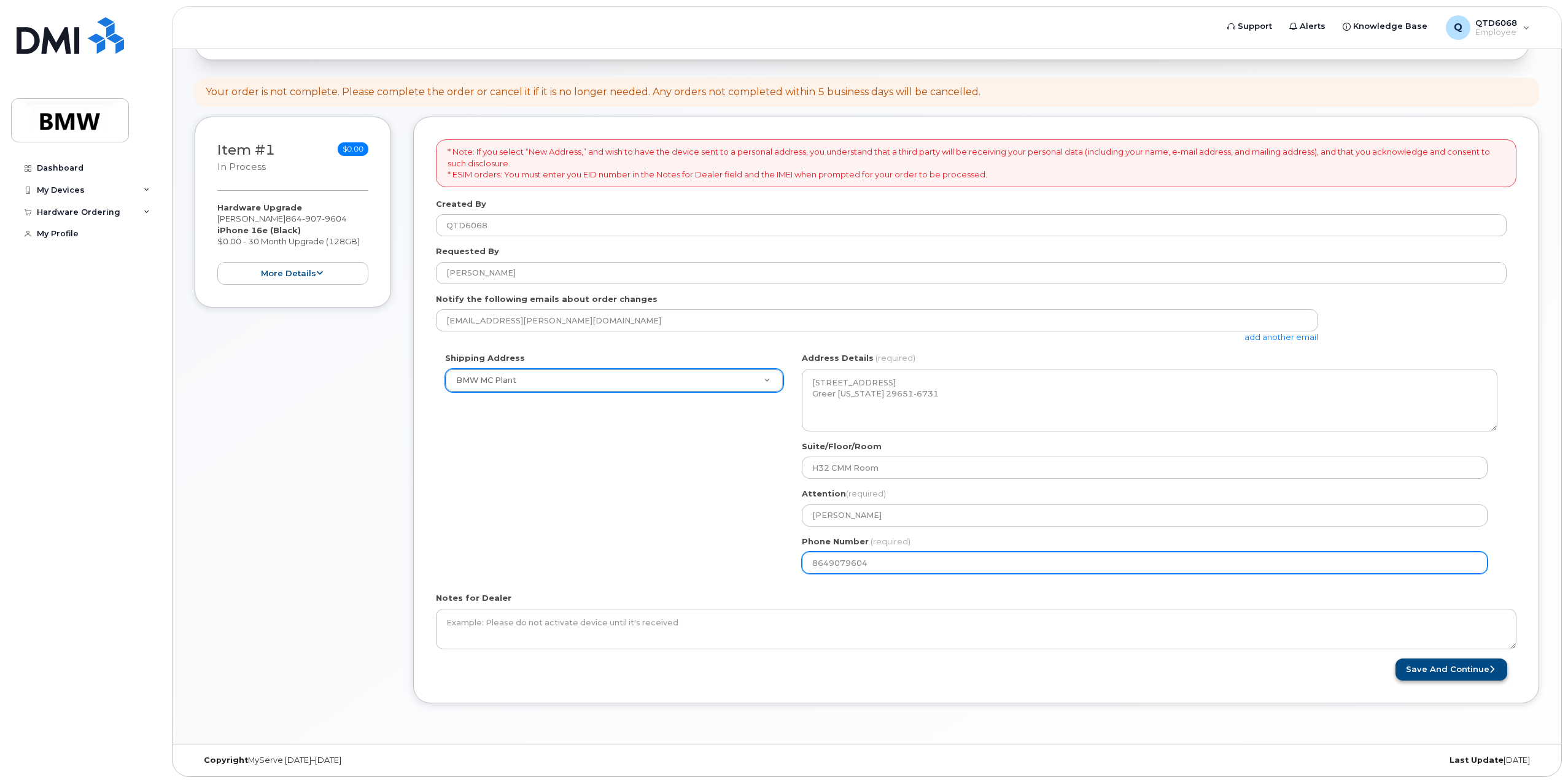
type input "8649079604"
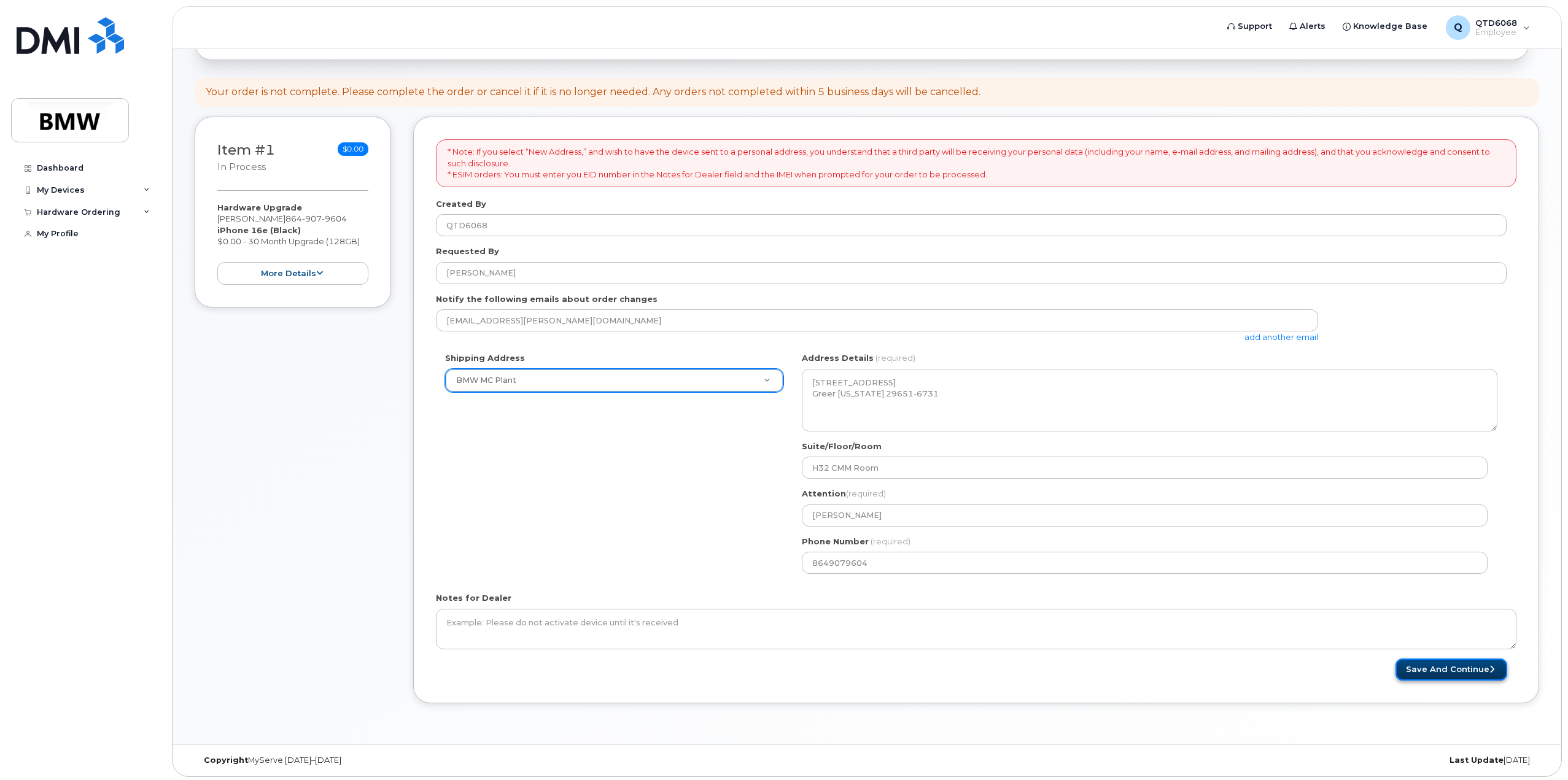
click at [1438, 669] on button "Save and Continue" at bounding box center [1451, 670] width 111 height 23
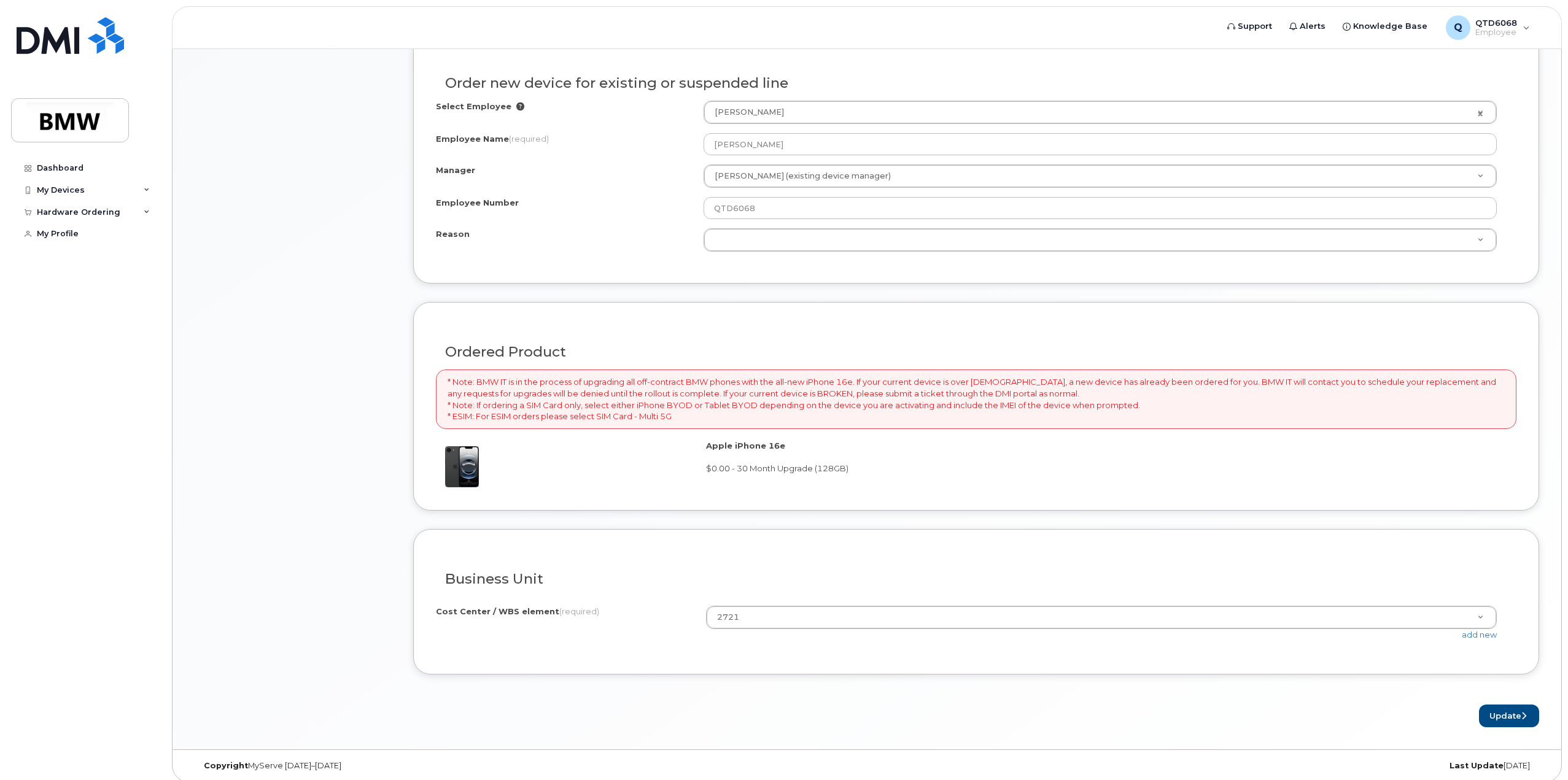
scroll to position [646, 0]
click at [1511, 705] on button "Update" at bounding box center [1508, 714] width 60 height 23
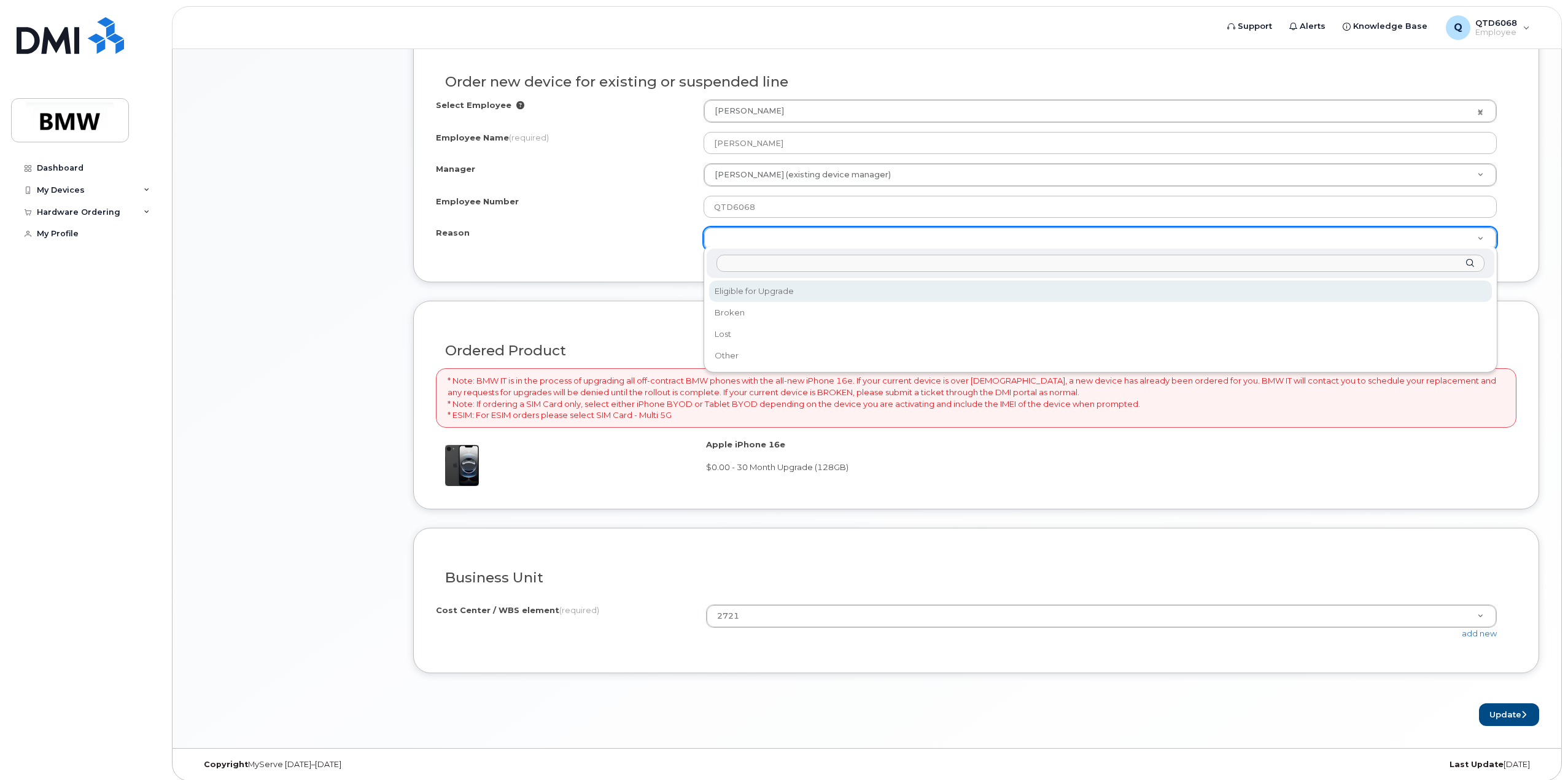
select select "eligible_for_upgrade"
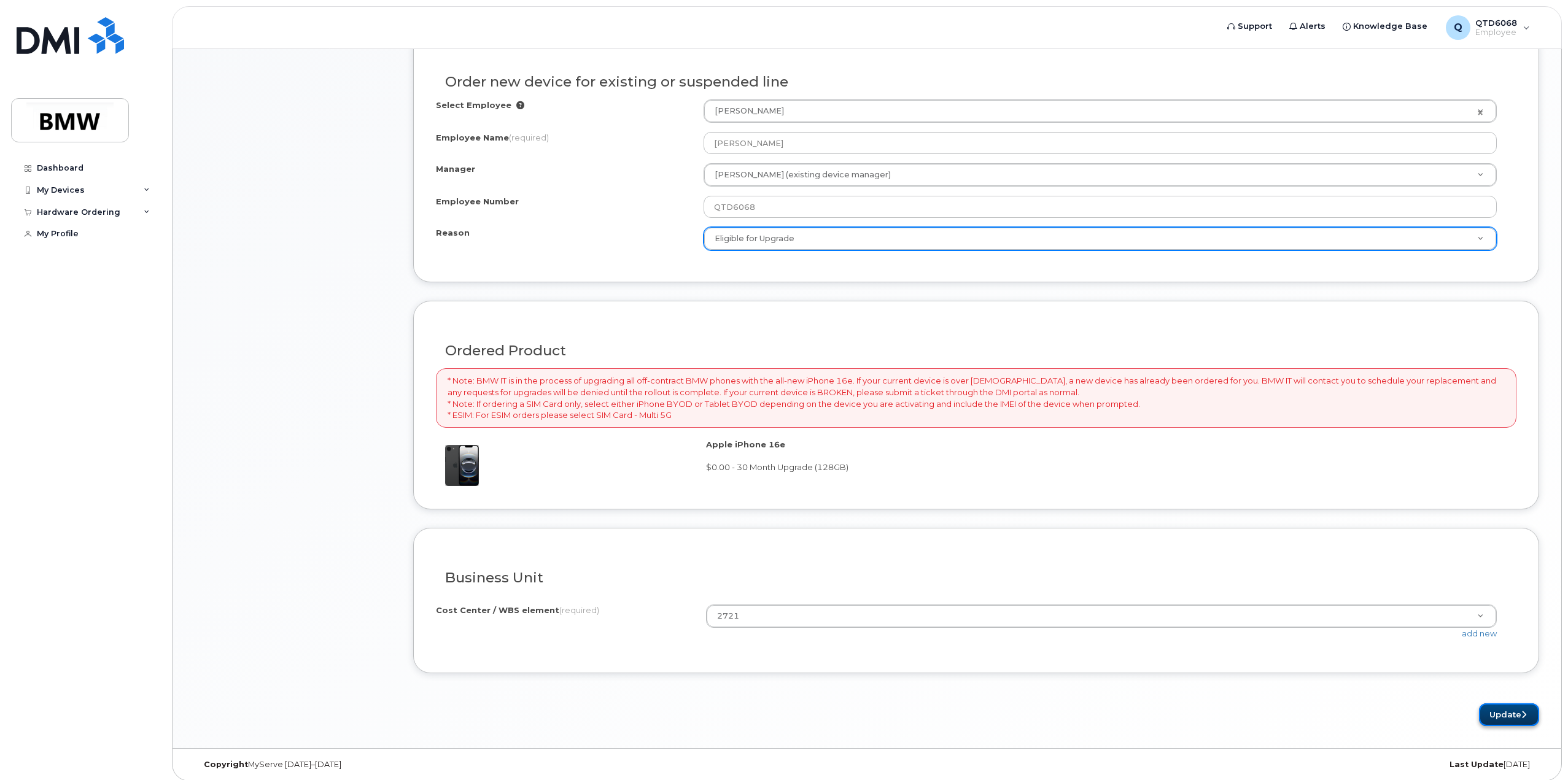
click at [1512, 712] on button "Update" at bounding box center [1508, 714] width 60 height 23
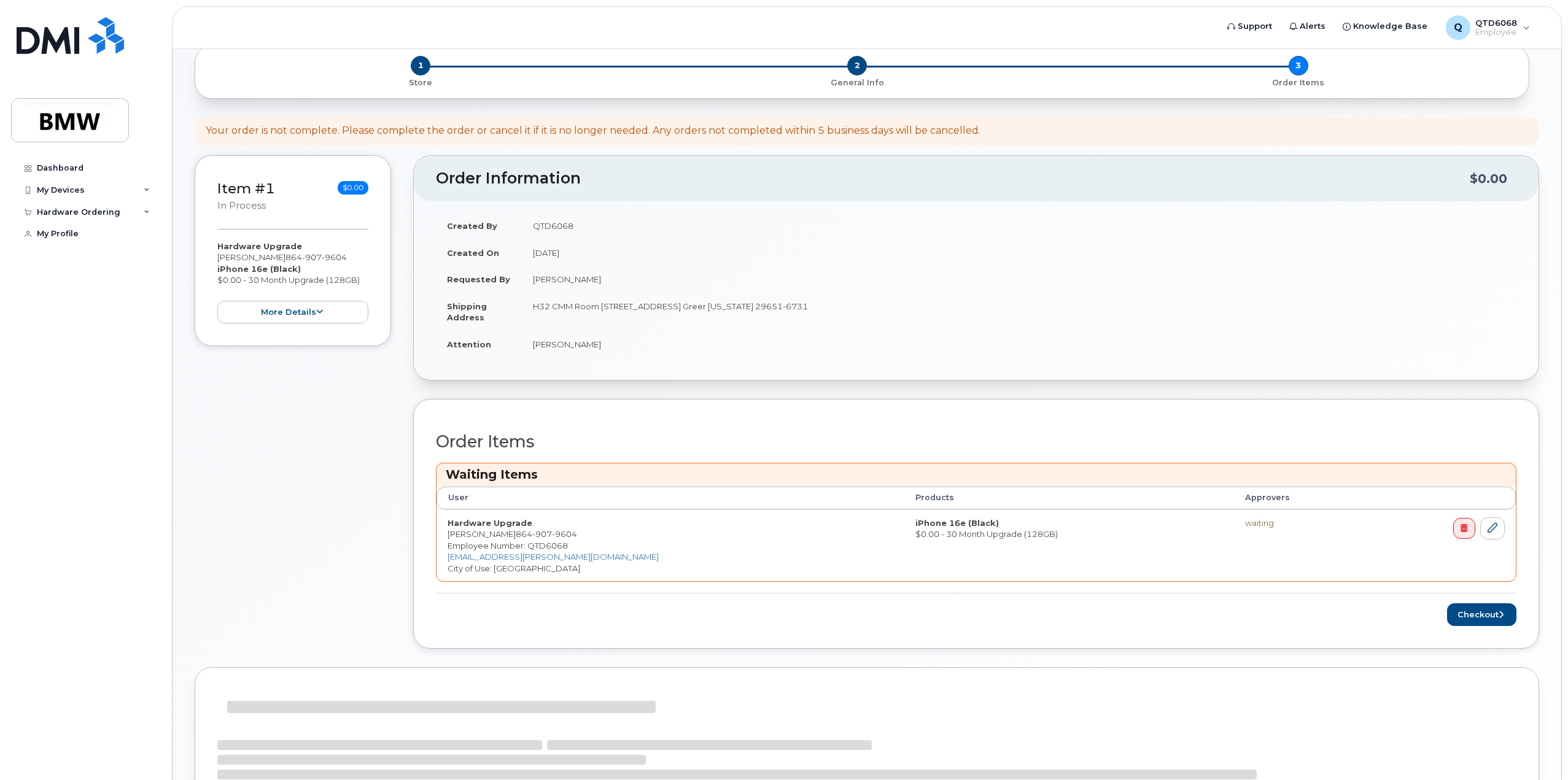
scroll to position [126, 0]
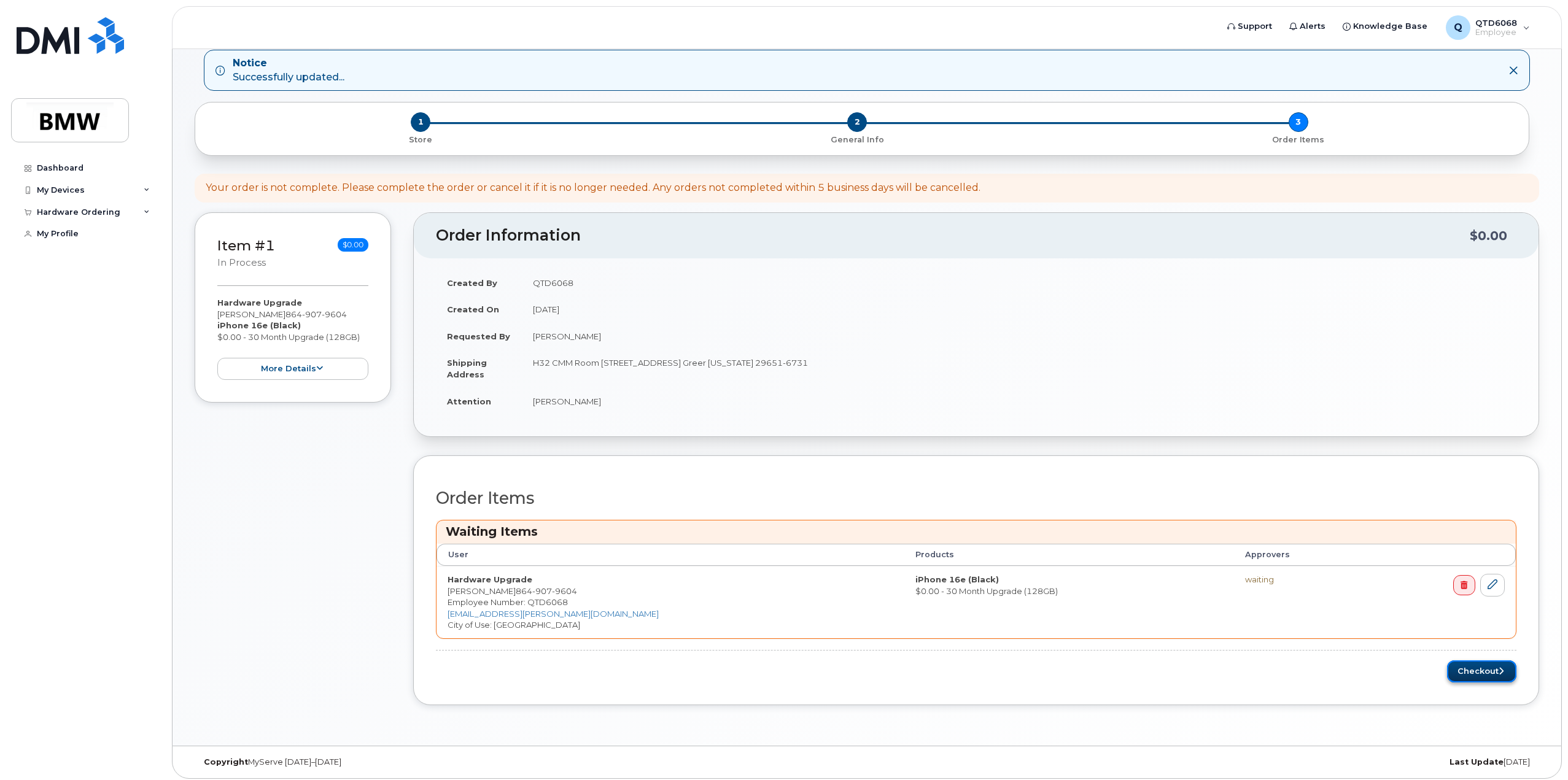
click at [1490, 664] on button "Checkout" at bounding box center [1481, 671] width 69 height 23
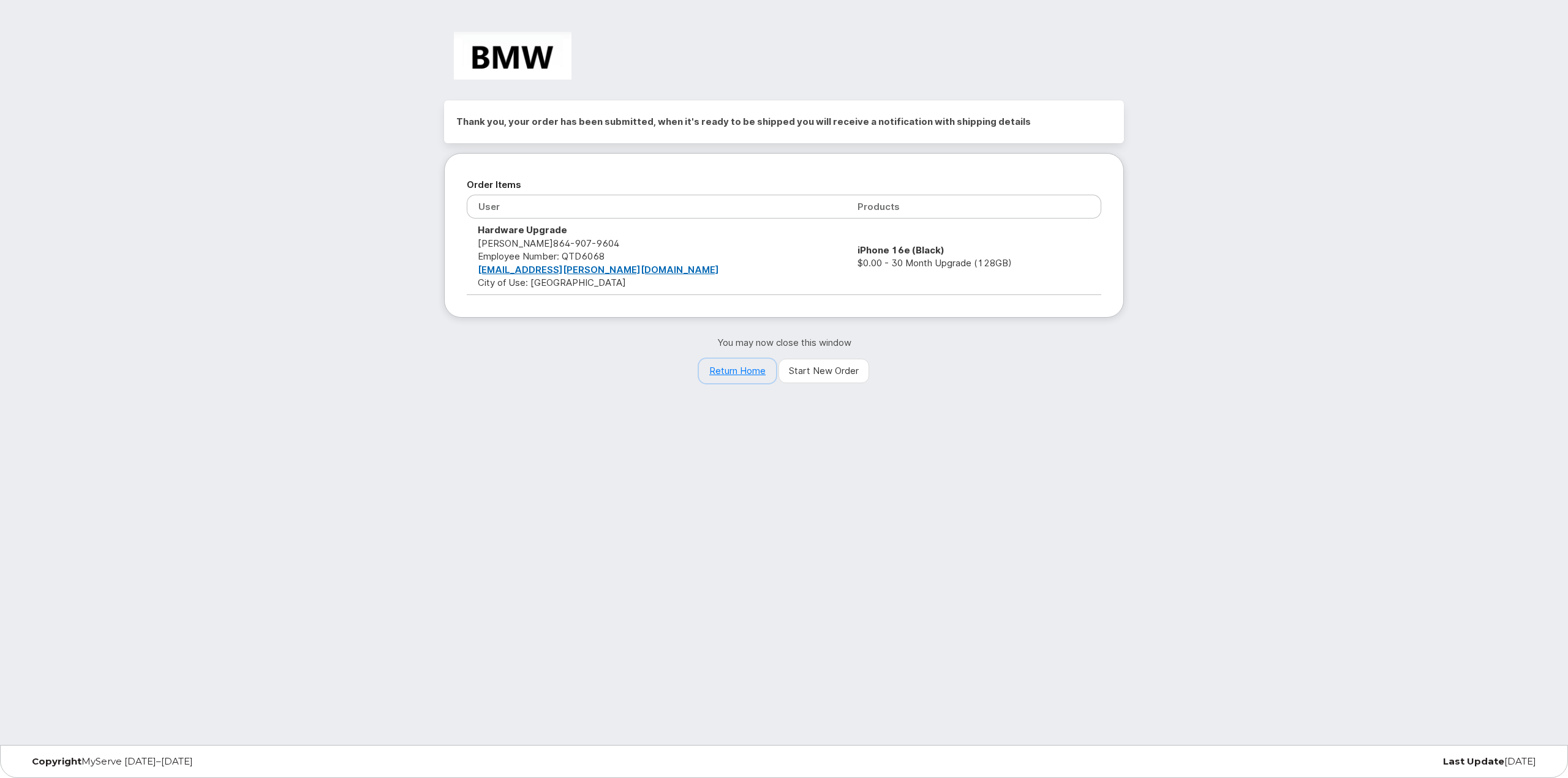
click at [741, 371] on link "Return Home" at bounding box center [738, 371] width 77 height 25
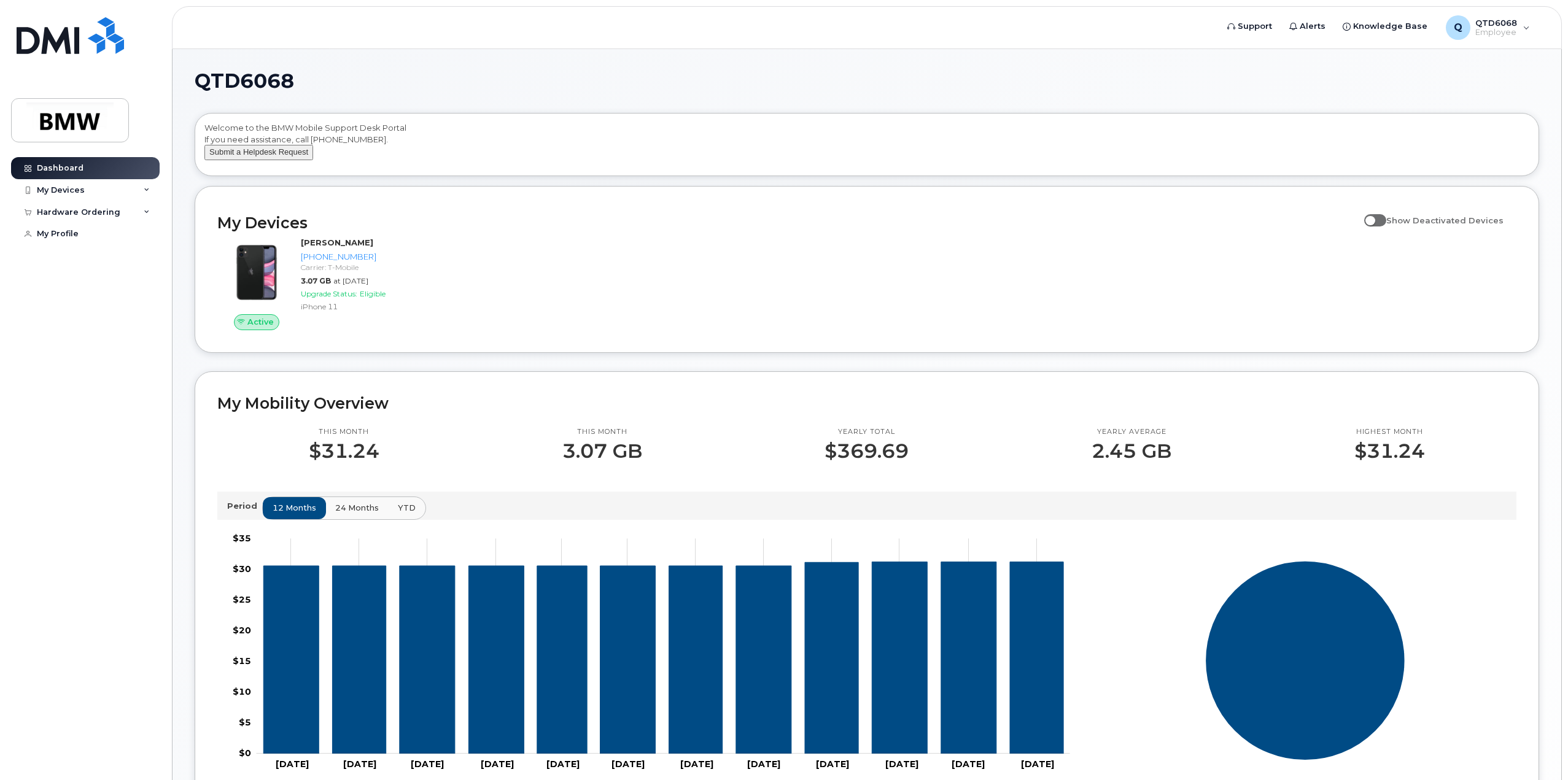
click at [267, 160] on button "Submit a Helpdesk Request" at bounding box center [259, 152] width 109 height 16
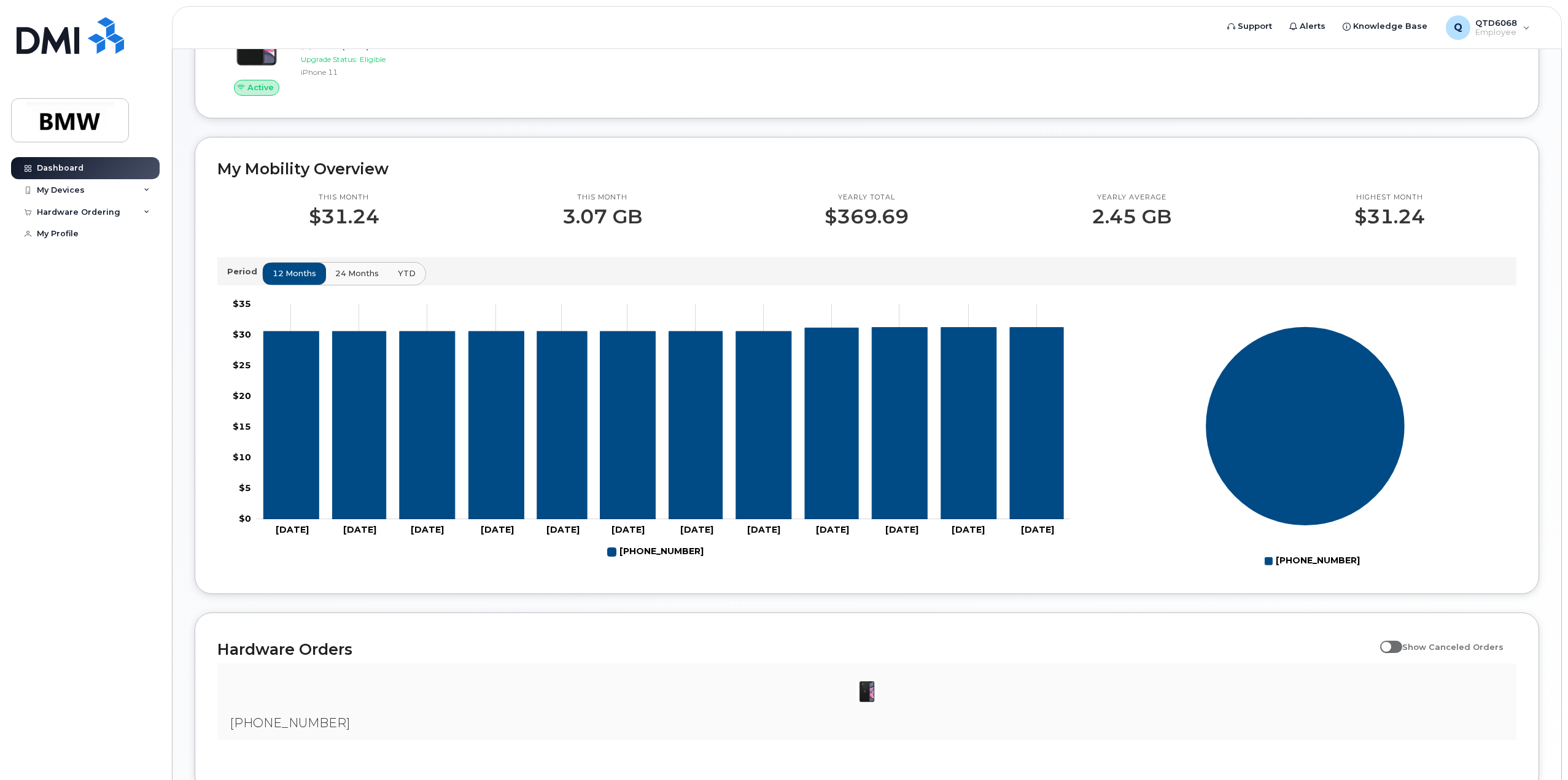
scroll to position [335, 0]
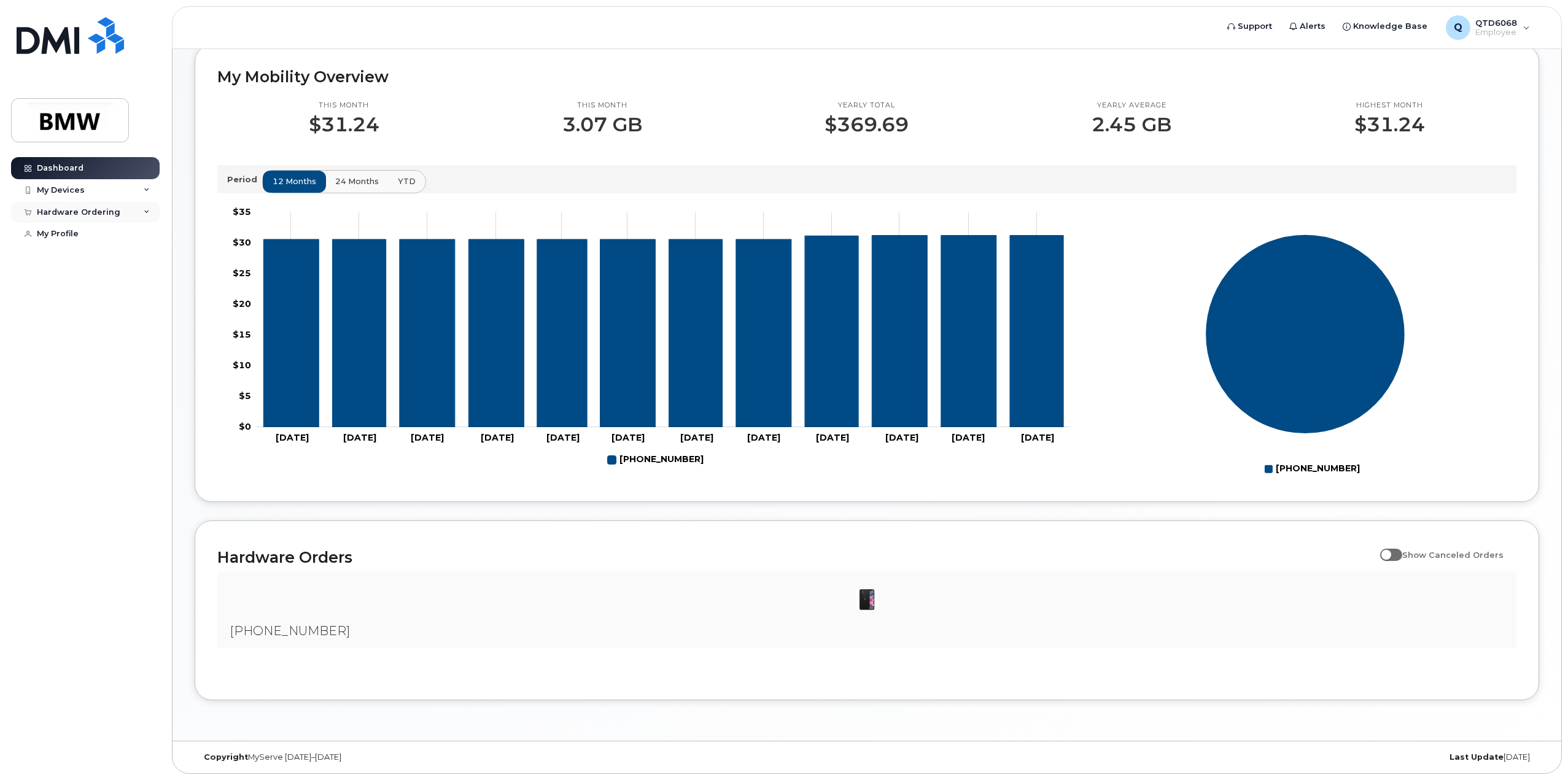
click at [144, 217] on div "Hardware Ordering" at bounding box center [85, 212] width 149 height 22
click at [78, 236] on div "My Orders" at bounding box center [64, 235] width 44 height 11
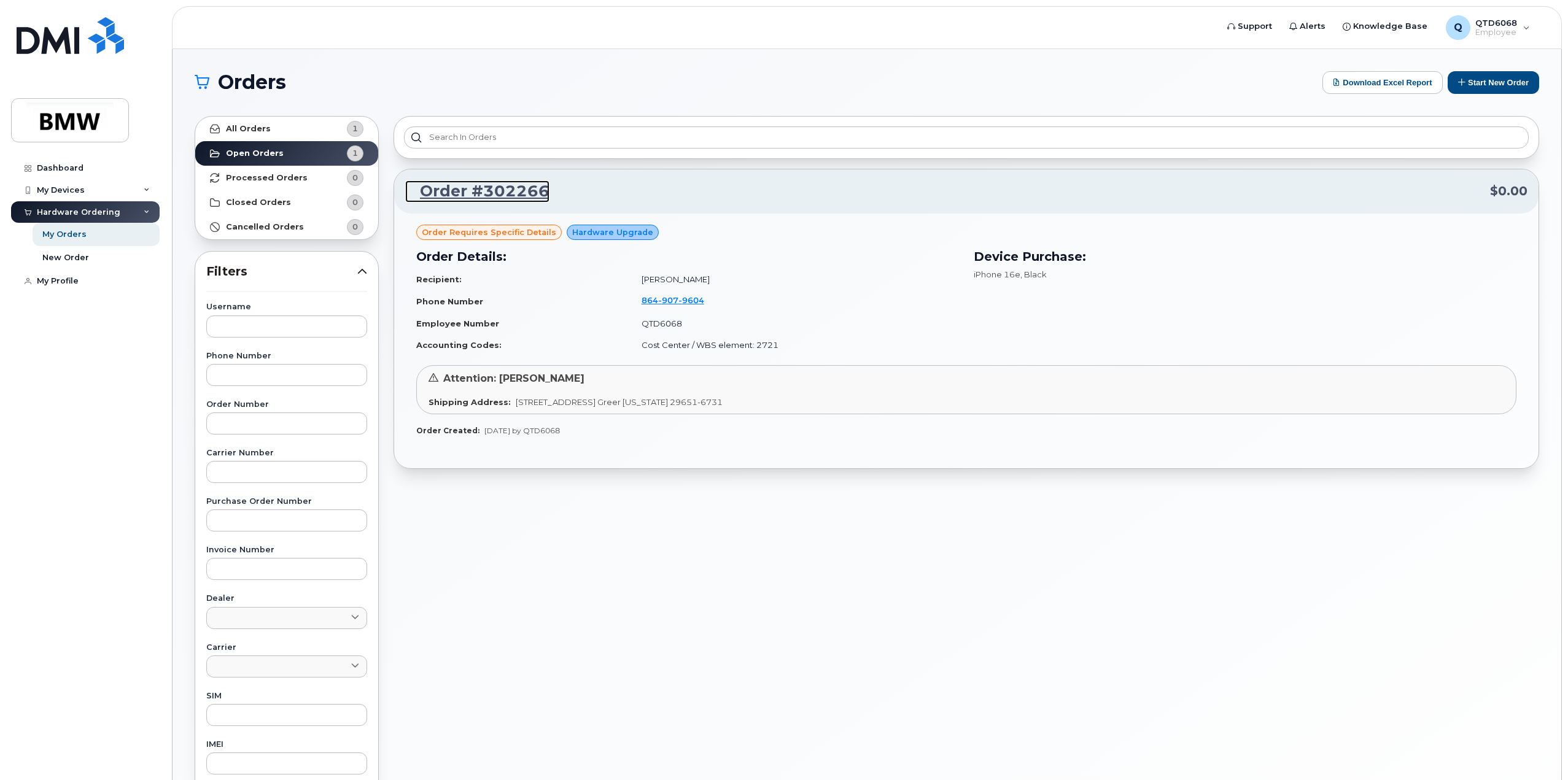
click at [464, 192] on link "Order #302266" at bounding box center [477, 191] width 145 height 22
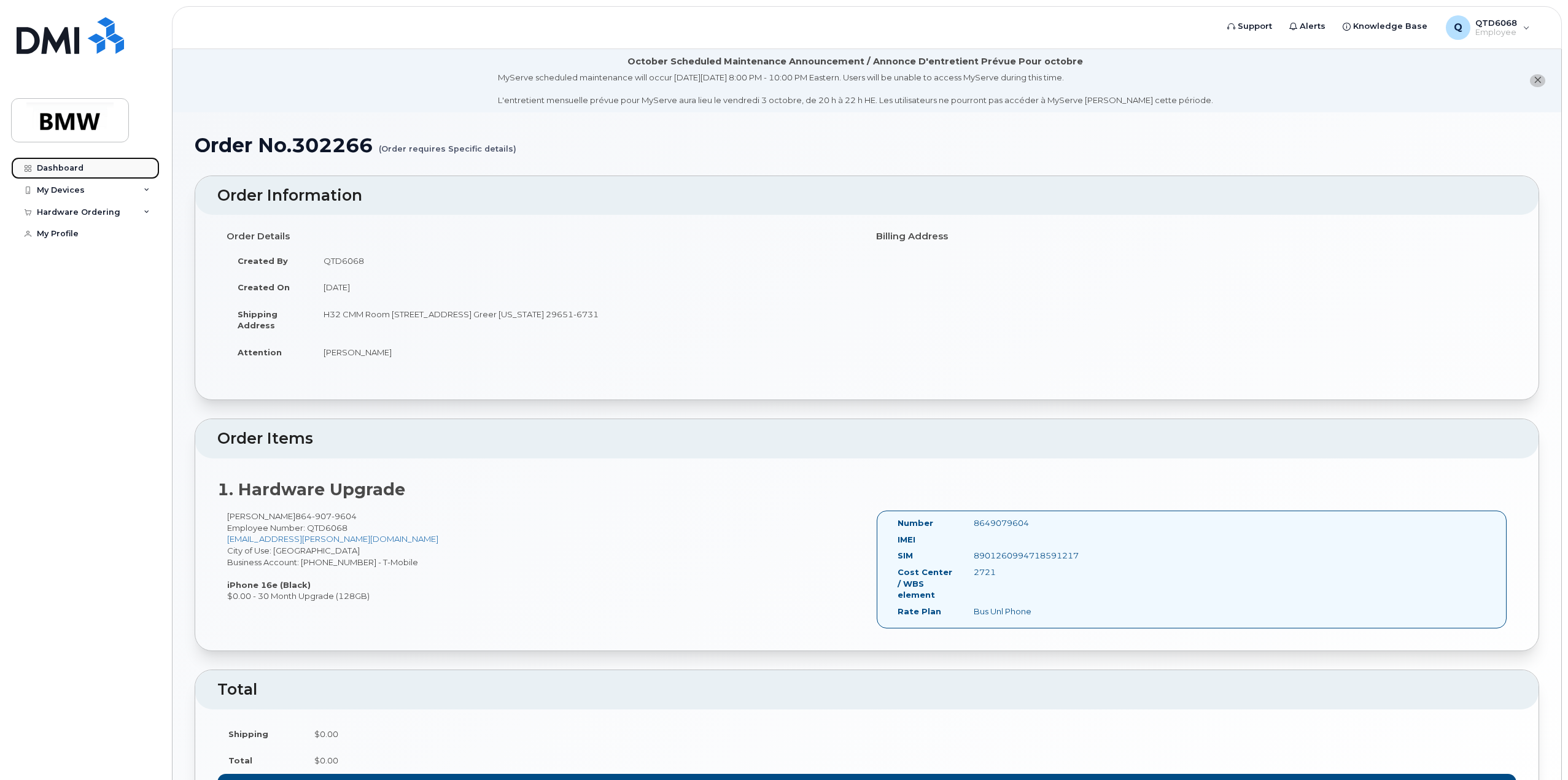
click at [80, 171] on div "Dashboard" at bounding box center [60, 168] width 47 height 10
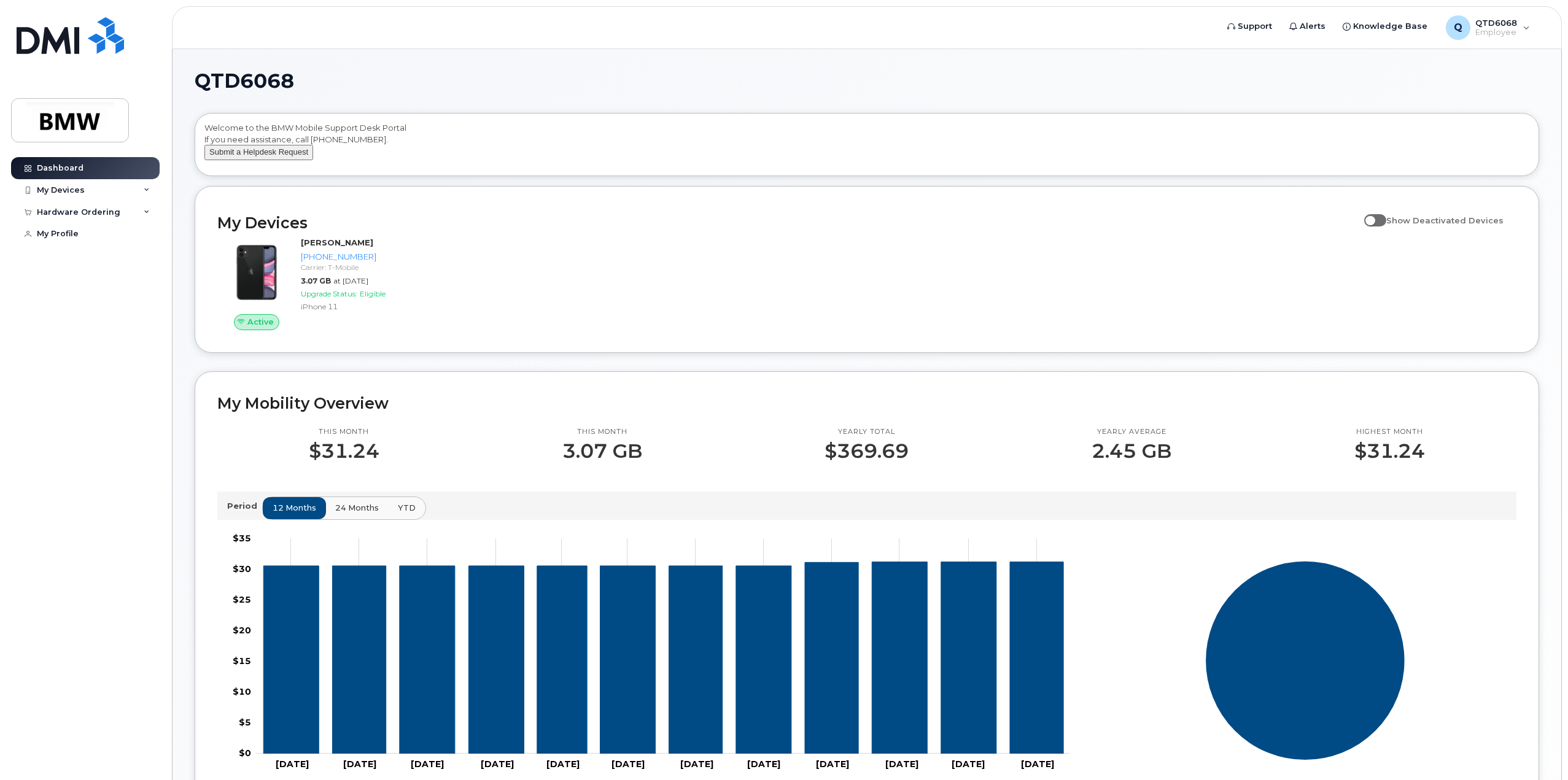
click at [276, 160] on button "Submit a Helpdesk Request" at bounding box center [259, 152] width 109 height 16
click at [80, 214] on div "Hardware Ordering" at bounding box center [78, 212] width 83 height 10
click at [61, 241] on link "My Orders" at bounding box center [96, 234] width 127 height 23
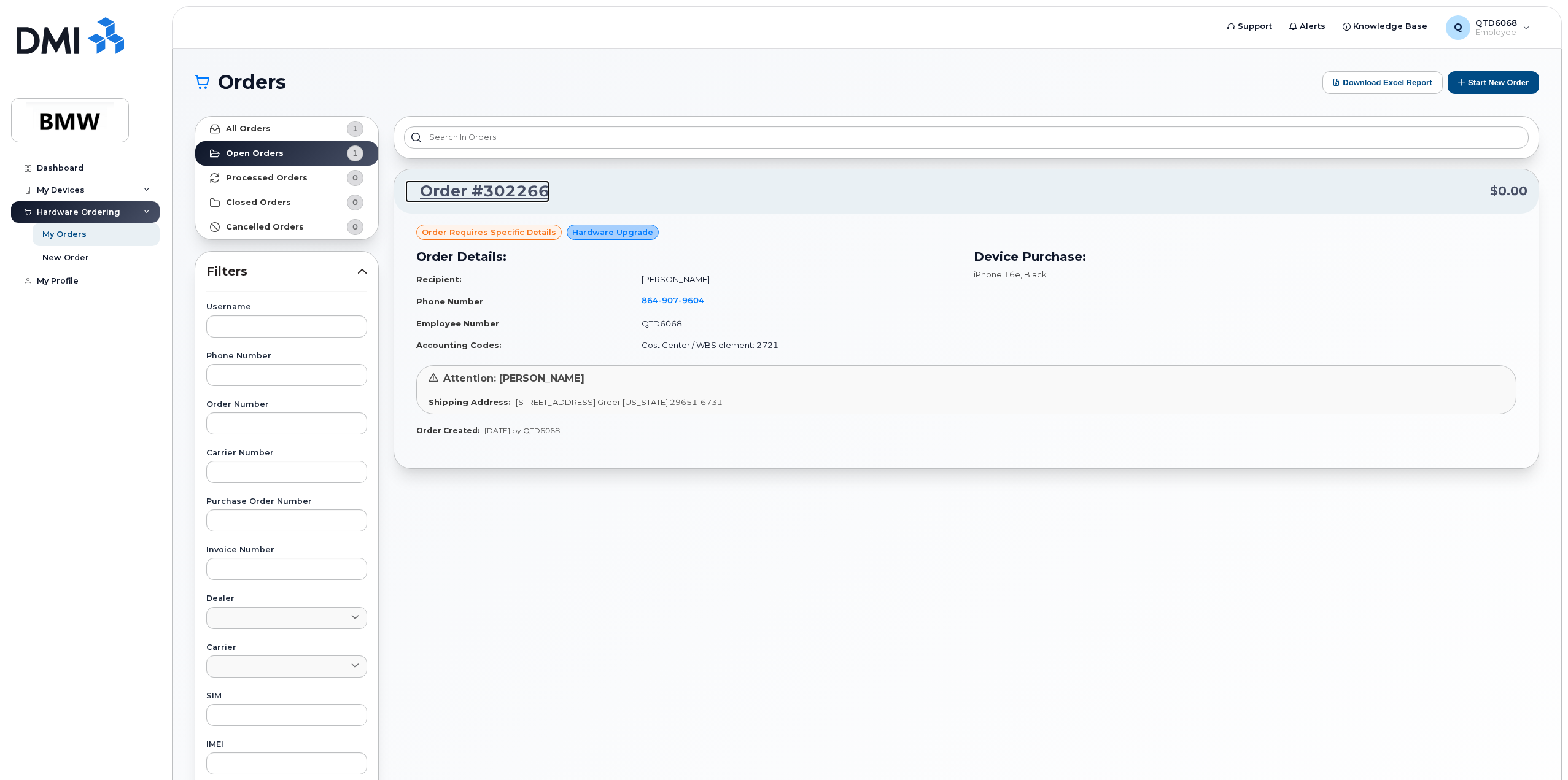
click at [485, 187] on link "Order #302266" at bounding box center [477, 191] width 145 height 22
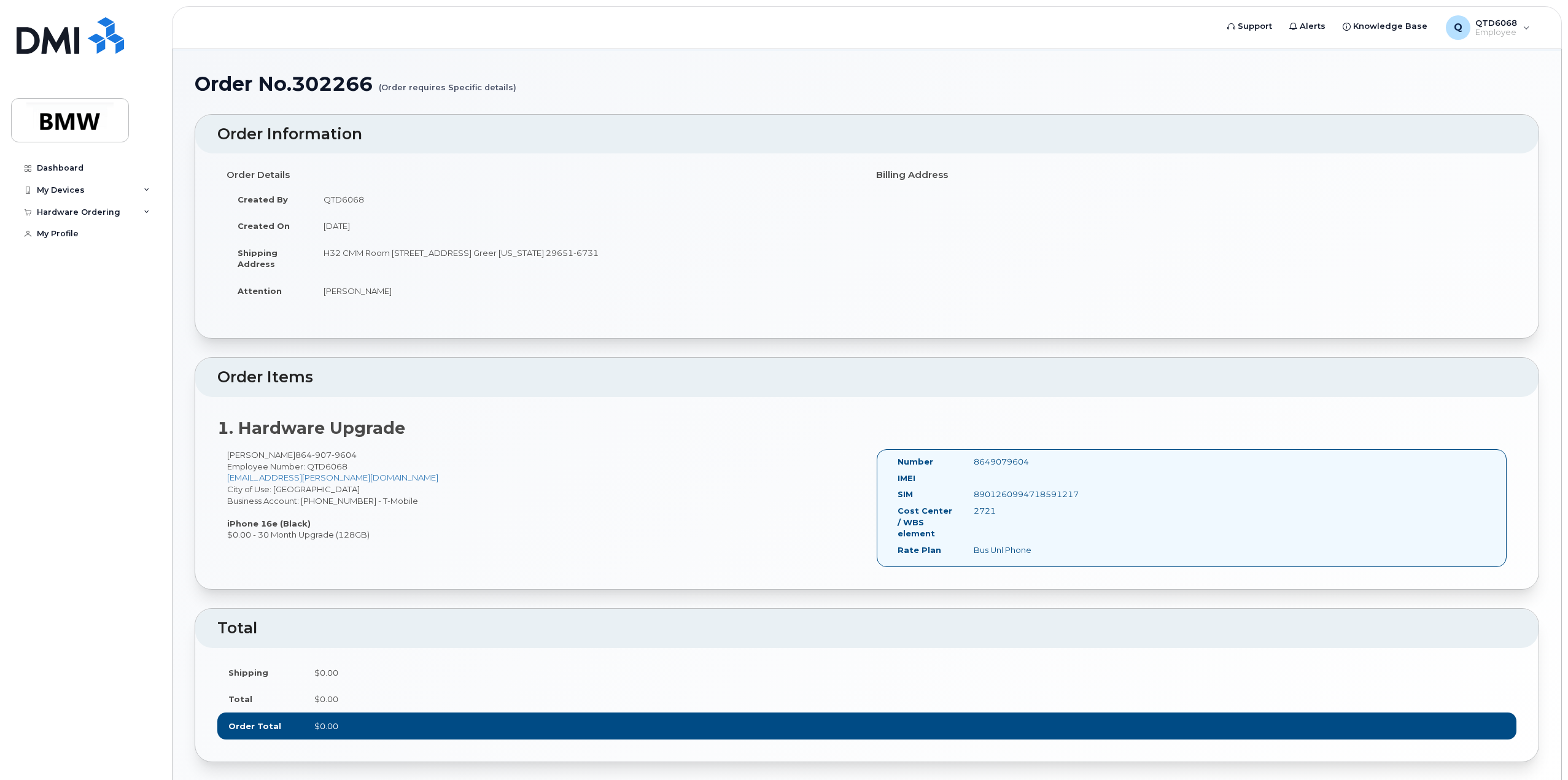
scroll to position [119, 0]
